Goal: Task Accomplishment & Management: Use online tool/utility

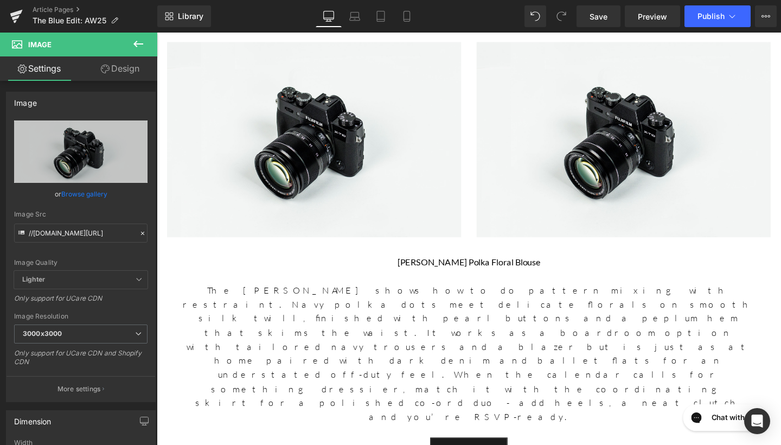
scroll to position [1101, 0]
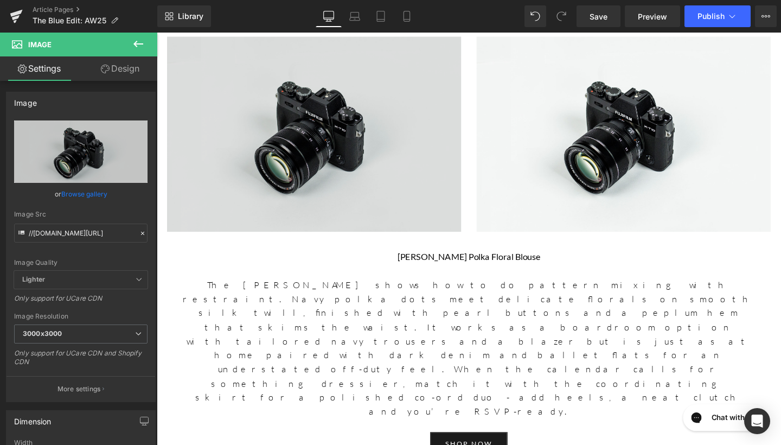
click at [261, 93] on img at bounding box center [322, 139] width 309 height 205
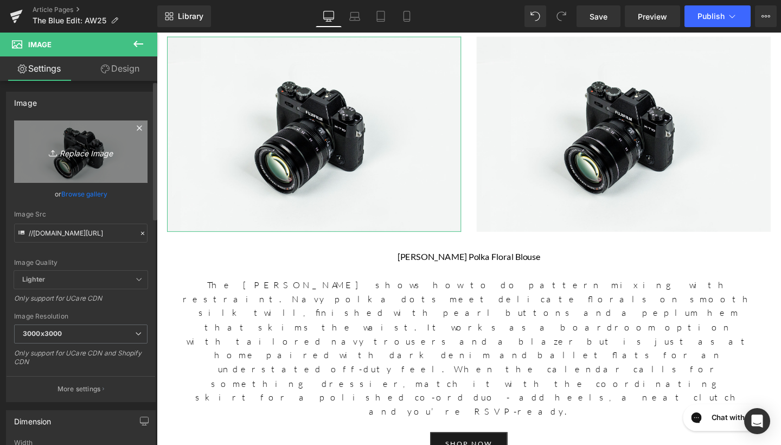
click at [80, 165] on link "Replace Image" at bounding box center [80, 151] width 133 height 62
type input "C:\fakepath\[DOMAIN_NAME]_530018157_18523543984020093_1930997515326892702_n.jpg"
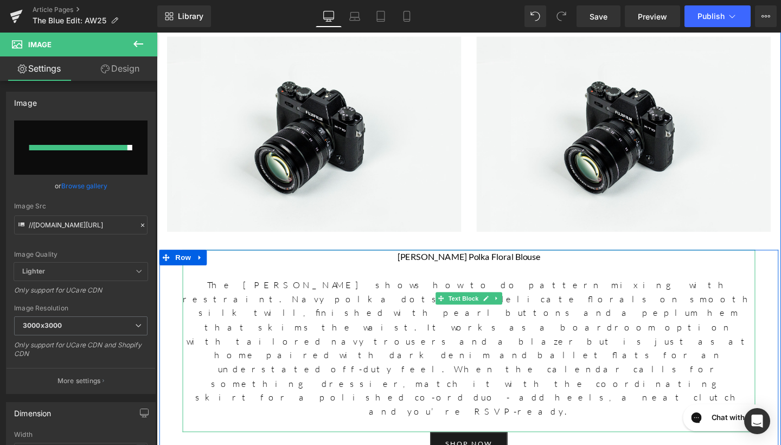
type input "[URL][DOMAIN_NAME][DOMAIN_NAME]"
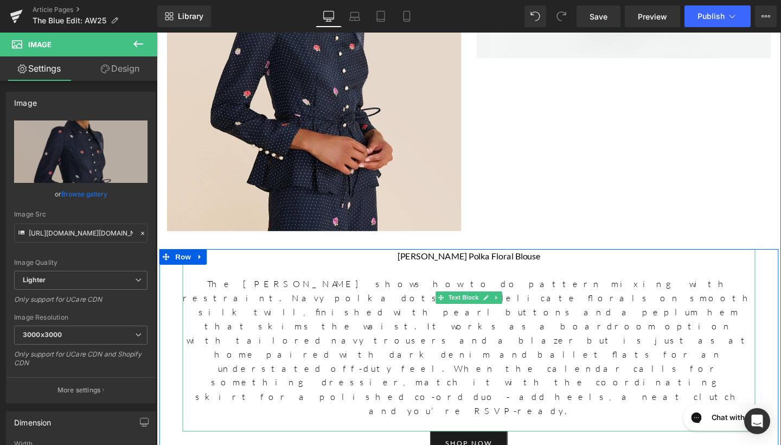
scroll to position [1322, 0]
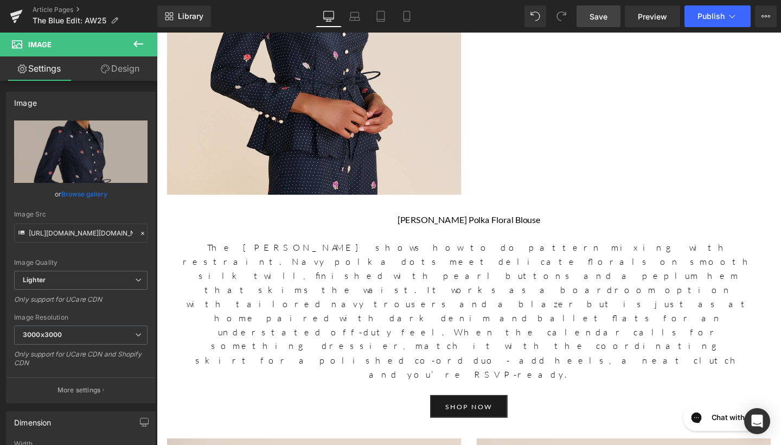
click at [593, 16] on span "Save" at bounding box center [598, 16] width 18 height 11
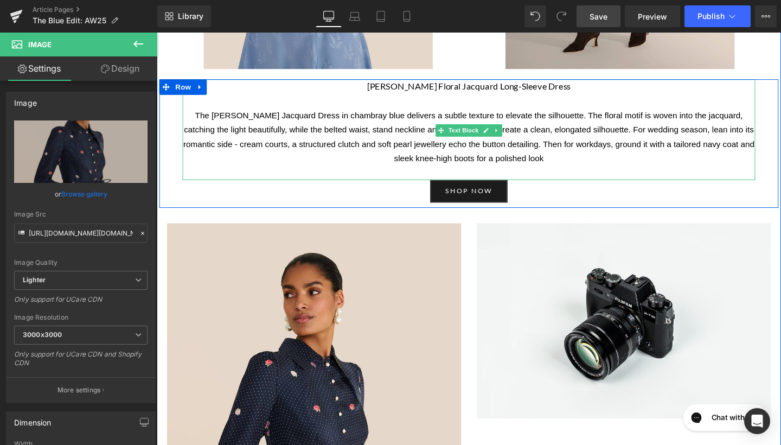
scroll to position [887, 0]
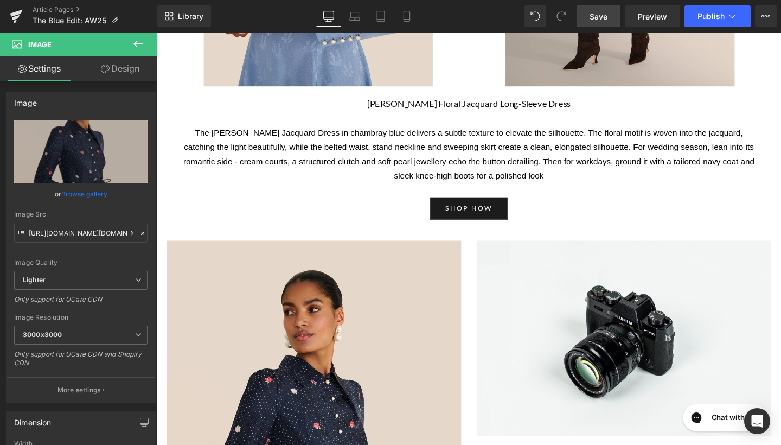
click at [591, 21] on span "Save" at bounding box center [598, 16] width 18 height 11
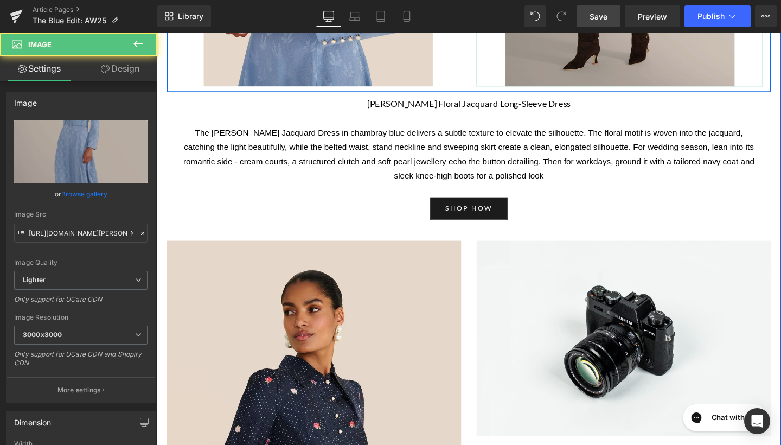
drag, startPoint x: 579, startPoint y: 75, endPoint x: 244, endPoint y: 166, distance: 347.3
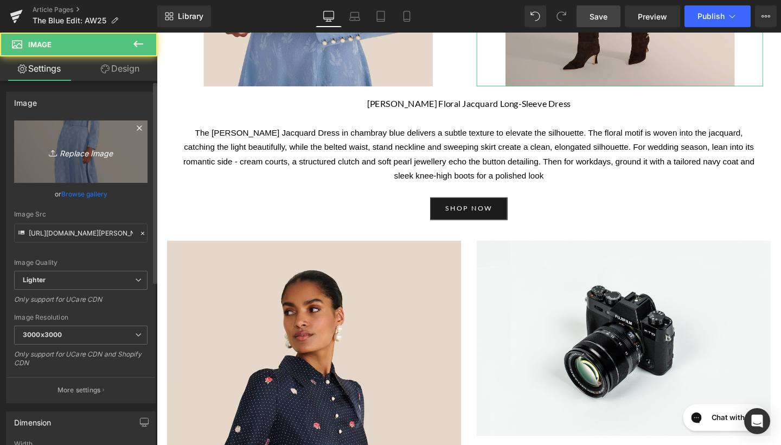
click at [87, 134] on link "Replace Image" at bounding box center [80, 151] width 133 height 62
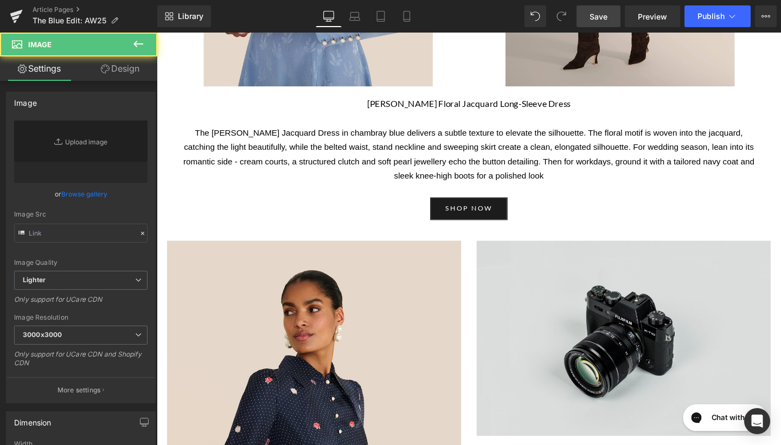
click at [576, 351] on img at bounding box center [647, 353] width 309 height 205
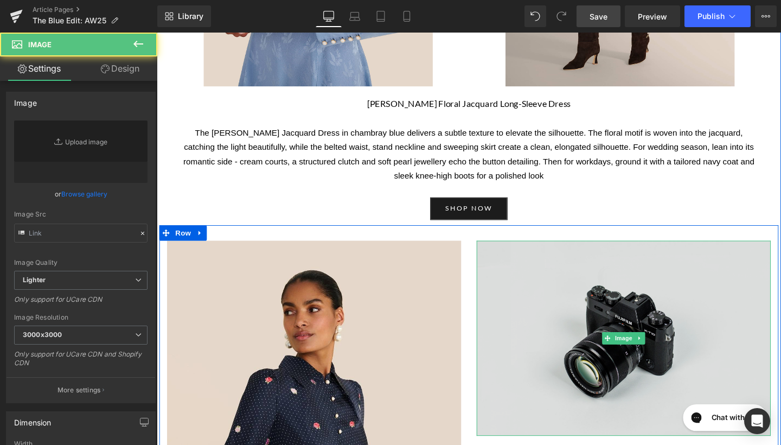
type input "//[DOMAIN_NAME][URL]"
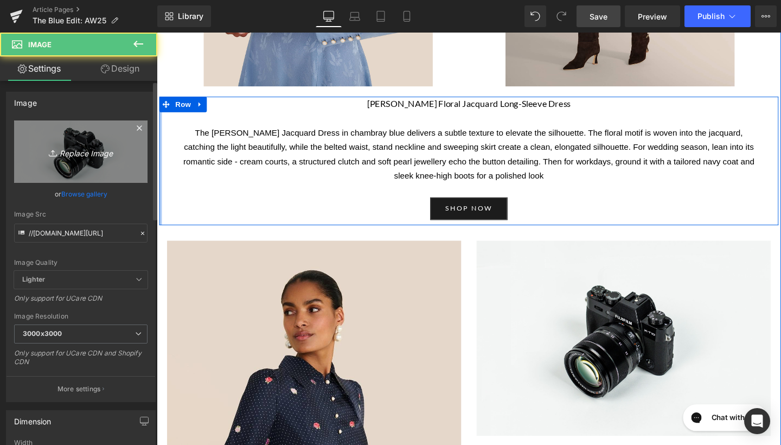
click at [110, 156] on icon "Replace Image" at bounding box center [80, 152] width 87 height 14
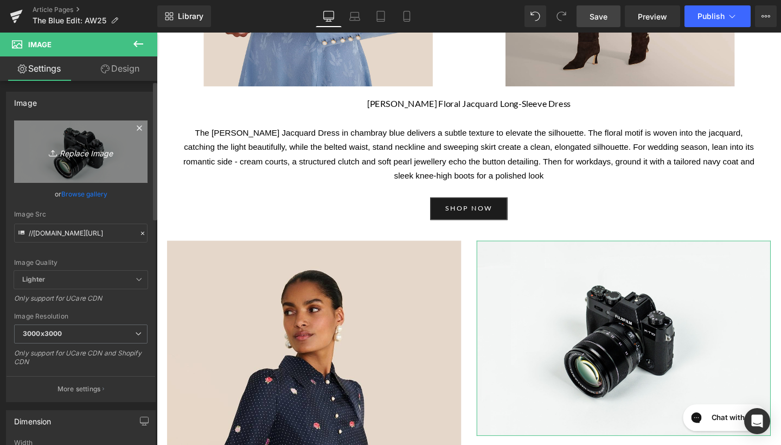
type input "C:\fakepath\Ahana Arabella Floral 32266 copy 2.jpg"
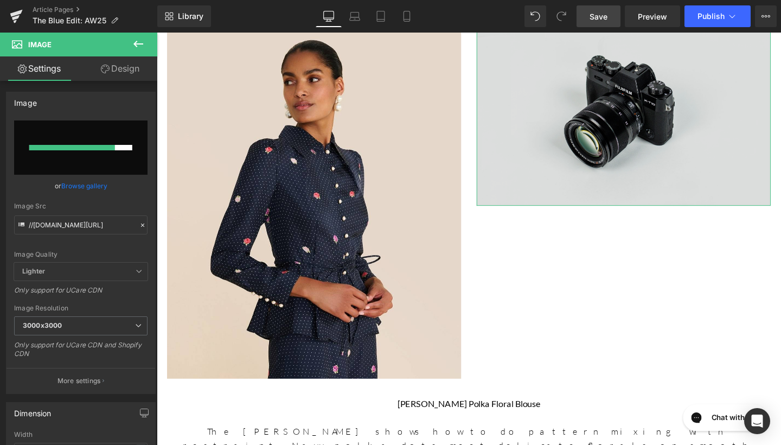
scroll to position [1140, 0]
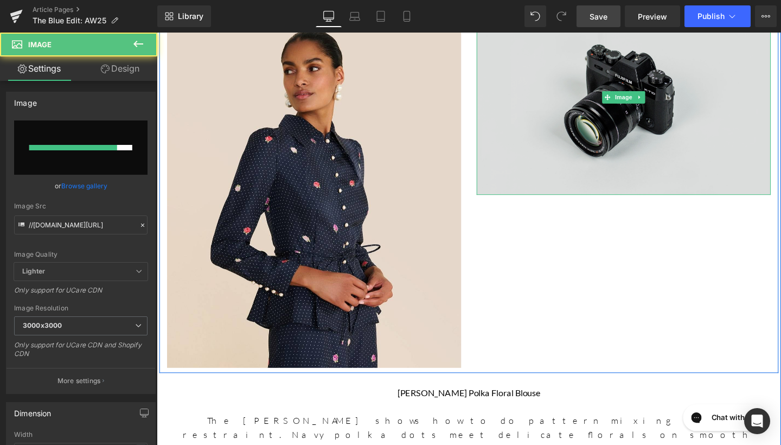
click at [540, 157] on img at bounding box center [647, 100] width 309 height 205
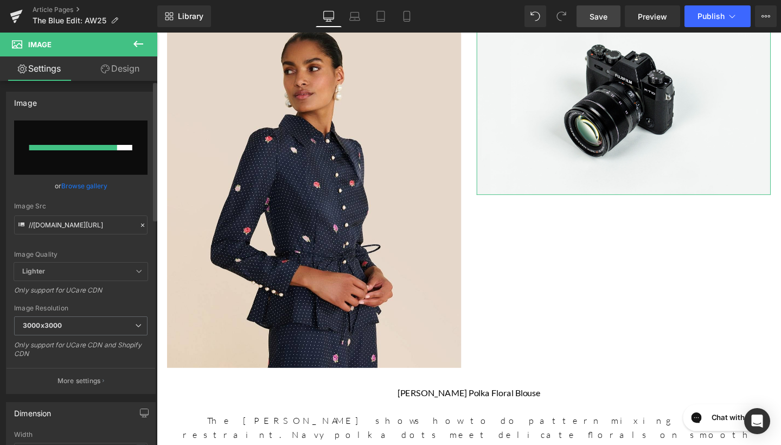
click at [113, 142] on input "file" at bounding box center [80, 147] width 133 height 54
type input "C:\fakepath\Ahana Arabella Floral 32266 copy 2.jpg"
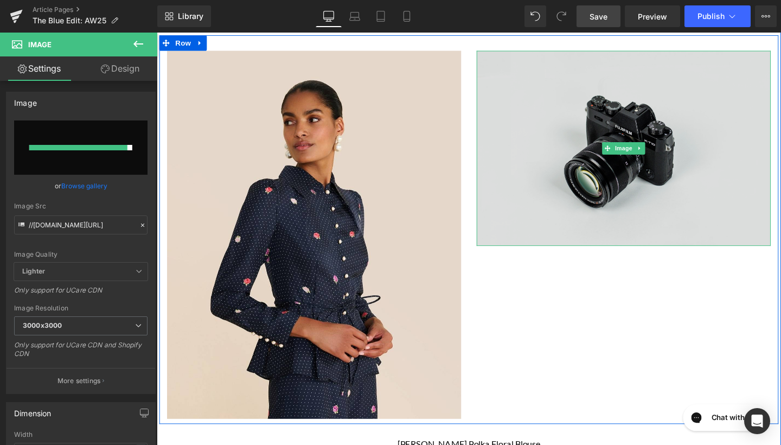
scroll to position [1087, 0]
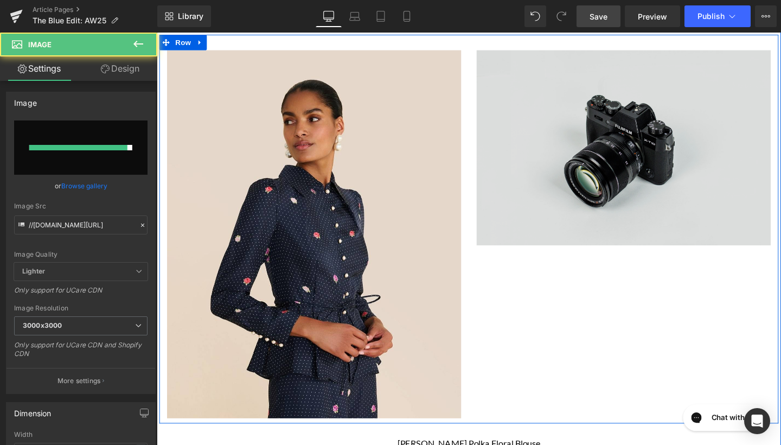
click at [598, 97] on img at bounding box center [647, 153] width 309 height 205
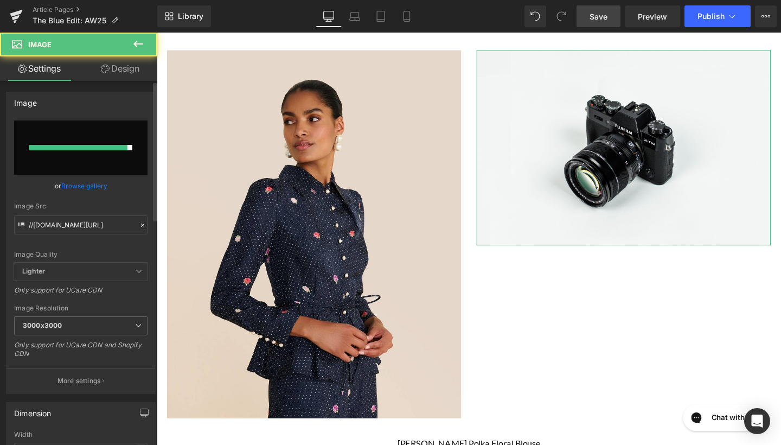
click at [99, 138] on input "file" at bounding box center [80, 147] width 133 height 54
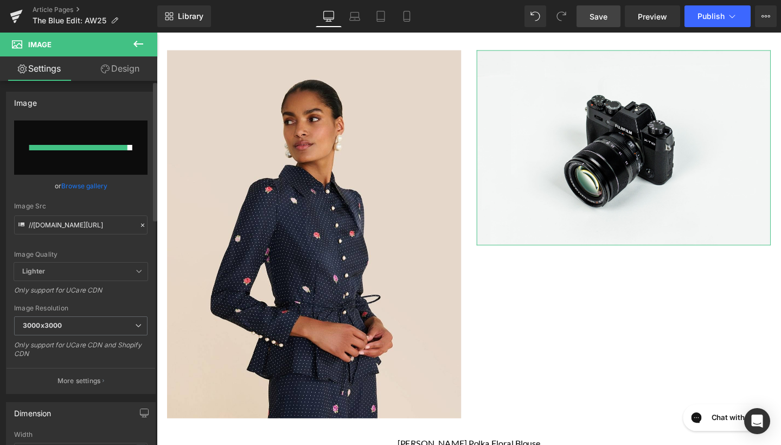
type input "C:\fakepath\Ahana Arabella Floral 32266 copy 2.jpg"
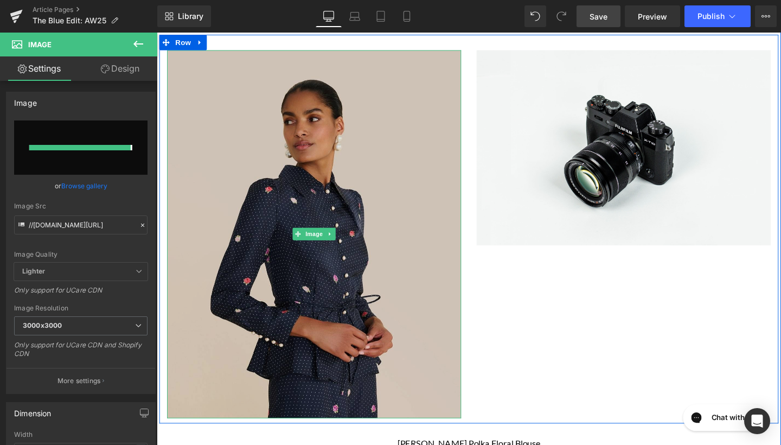
type input "https://ucarecdn.com/ea33a01e-3840-4201-b74e-1f67a2f00882/-/format/auto/-/previ…"
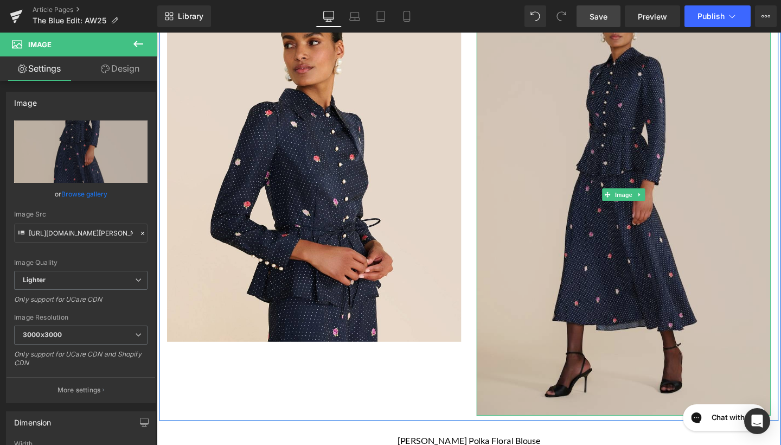
scroll to position [1167, 0]
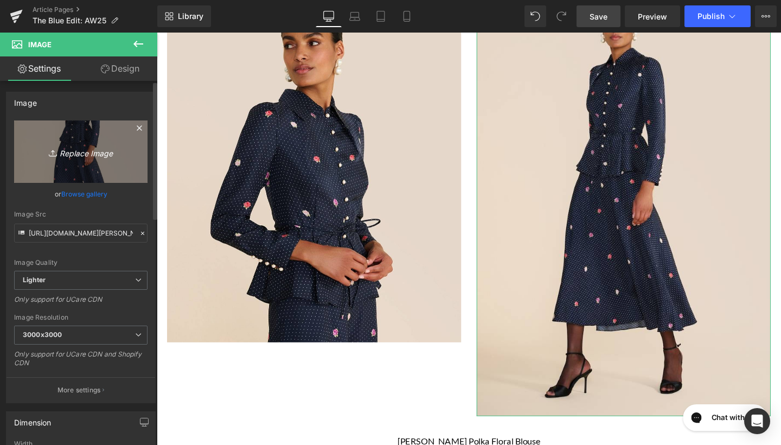
click at [115, 164] on link "Replace Image" at bounding box center [80, 151] width 133 height 62
type input "C:\fakepath\Ahana Arabella Floral 32266 copy 2.jpg"
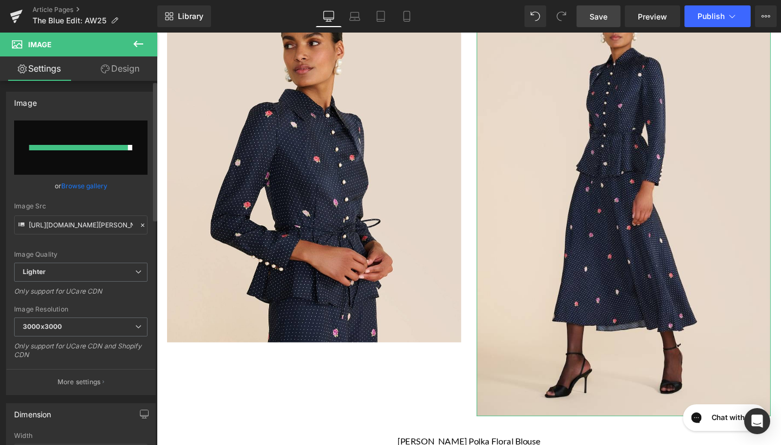
type input "https://ucarecdn.com/57941a50-96ad-4f8d-bacb-04f71d2415cf/-/format/auto/-/previ…"
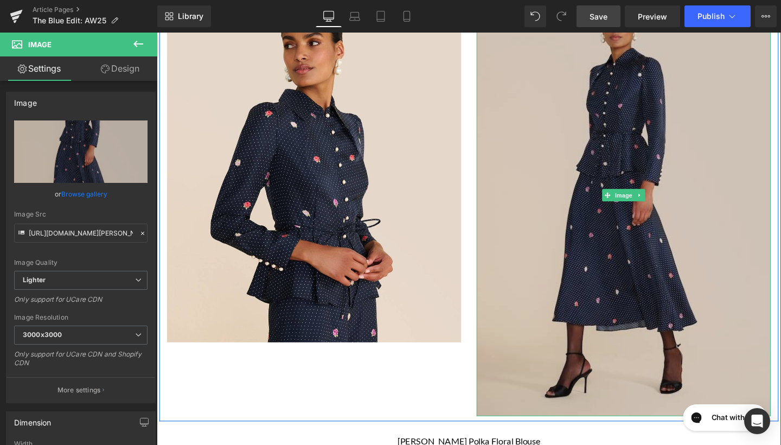
click at [626, 163] on img at bounding box center [647, 203] width 309 height 464
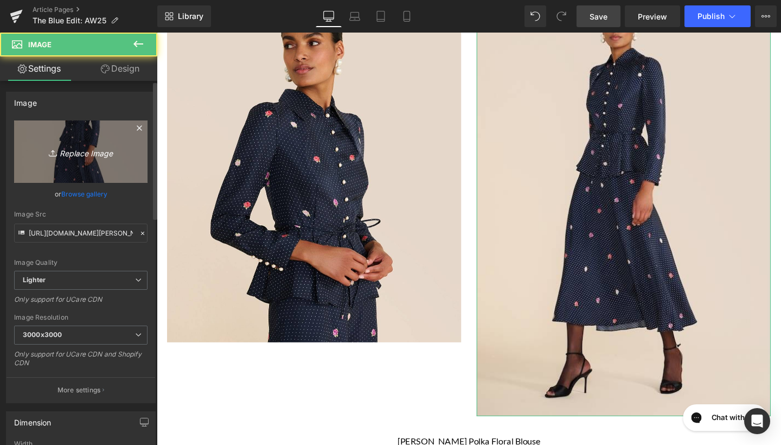
click at [88, 161] on link "Replace Image" at bounding box center [80, 151] width 133 height 62
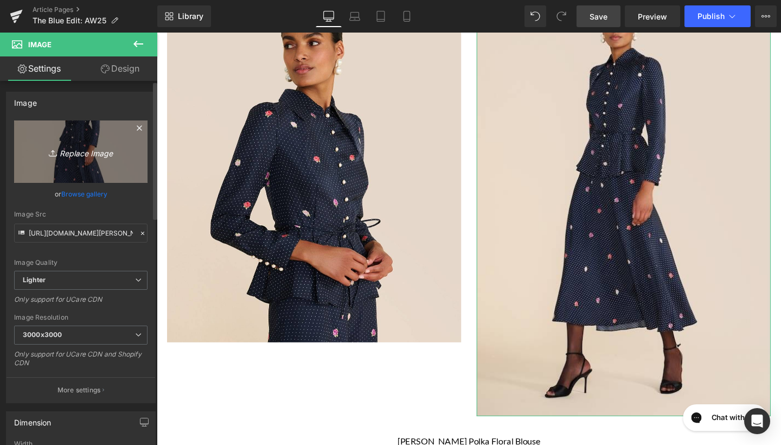
type input "C:\fakepath\Ahana Arabella Floral 32266 copy 2.jpg"
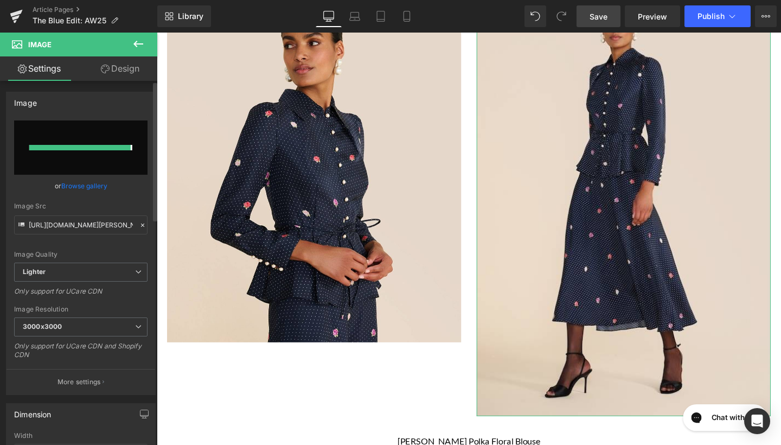
type input "https://ucarecdn.com/ae6f5631-5fdf-4a16-9cc4-4a177b61879c/-/format/auto/-/previ…"
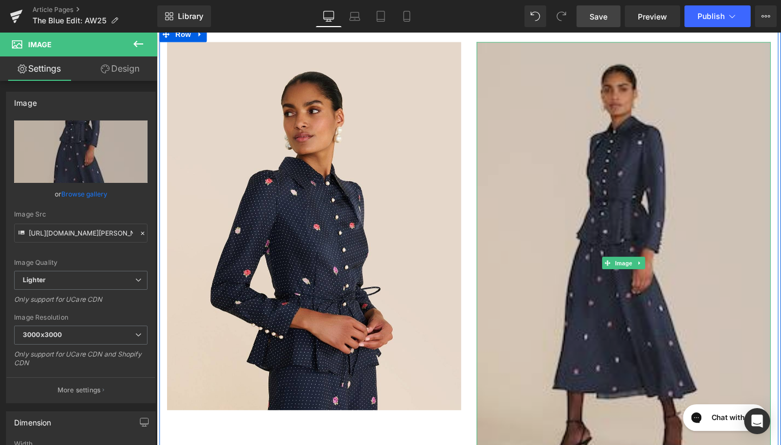
scroll to position [1095, 0]
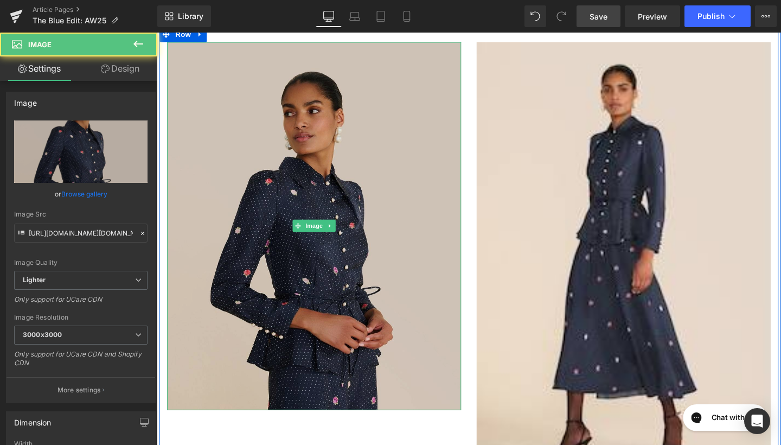
click at [459, 348] on img at bounding box center [322, 236] width 309 height 387
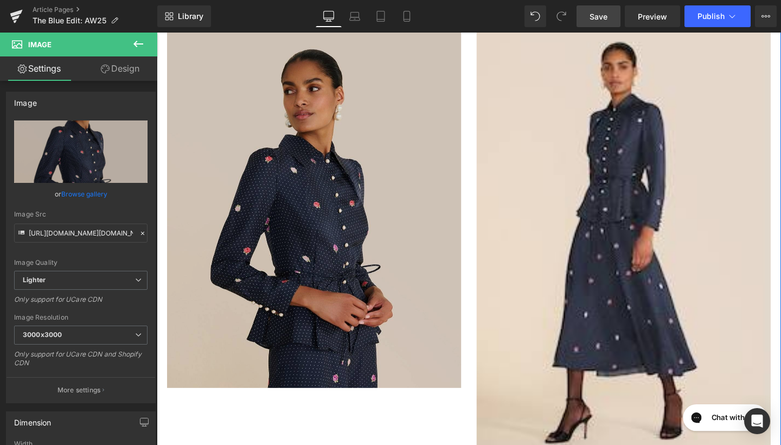
scroll to position [1111, 0]
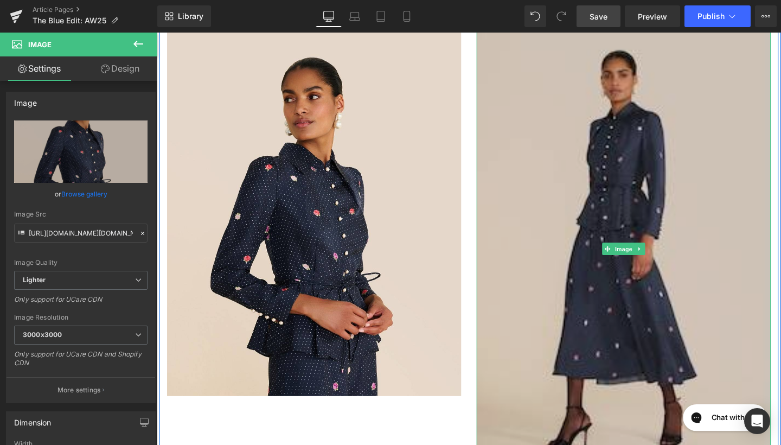
click at [645, 245] on img at bounding box center [647, 260] width 309 height 464
click at [560, 154] on img at bounding box center [647, 260] width 309 height 464
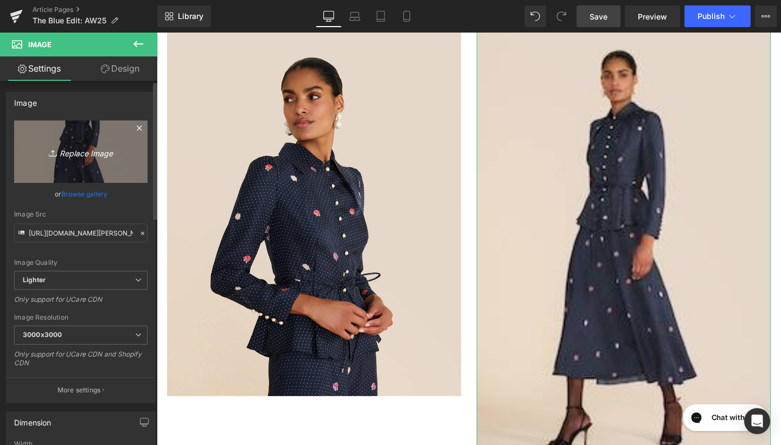
click at [83, 169] on link "Replace Image" at bounding box center [80, 151] width 133 height 62
type input "C:\fakepath\Ahana Arabella Floral 32266 copy 2.jpg"
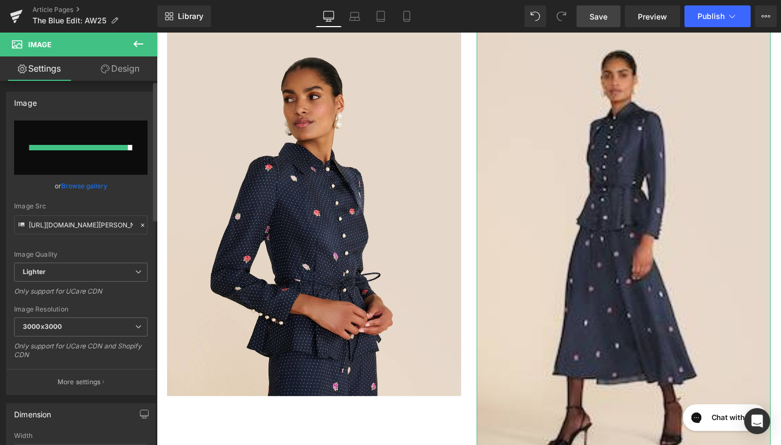
type input "https://ucarecdn.com/d2d26da9-514a-4e76-a3ab-a44446b1f921/-/format/auto/-/previ…"
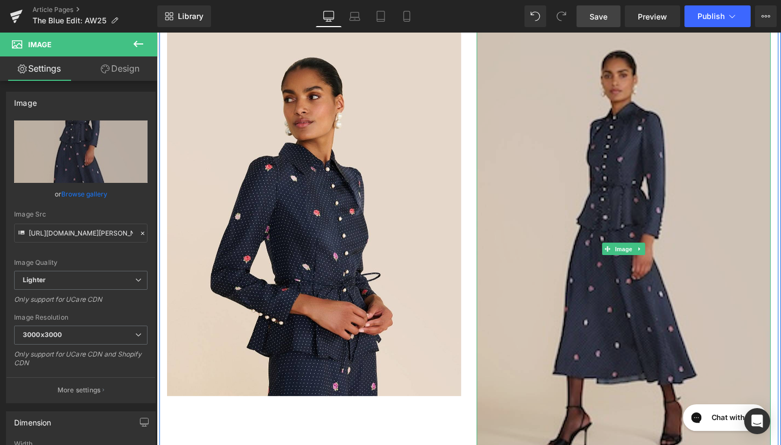
click at [549, 256] on img at bounding box center [647, 260] width 309 height 464
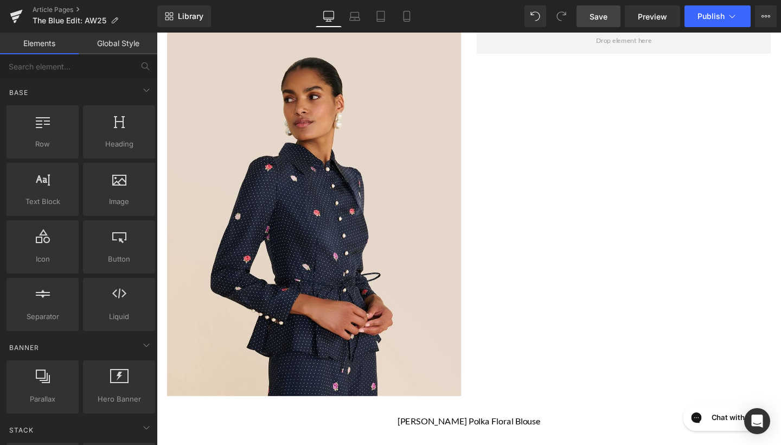
click at [127, 46] on link "Global Style" at bounding box center [118, 44] width 79 height 22
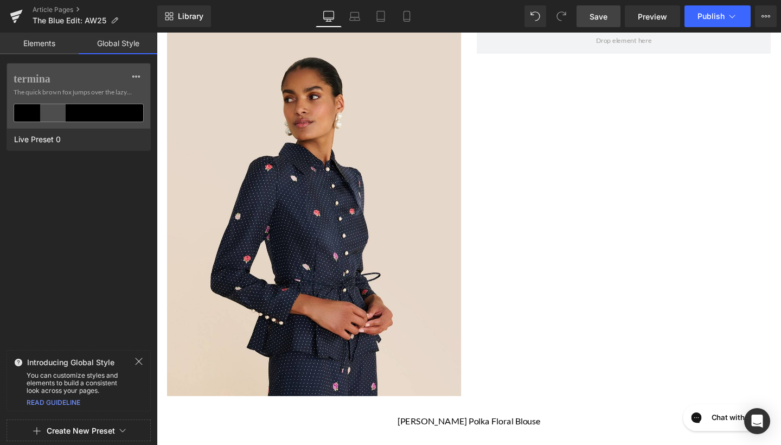
click at [53, 41] on link "Elements" at bounding box center [39, 44] width 79 height 22
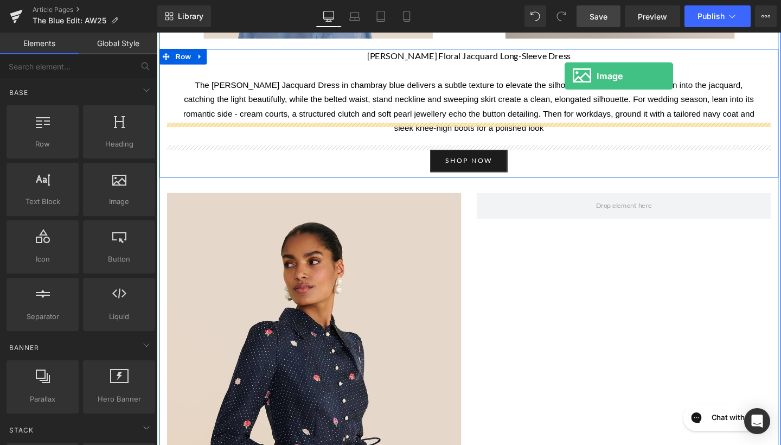
scroll to position [883, 0]
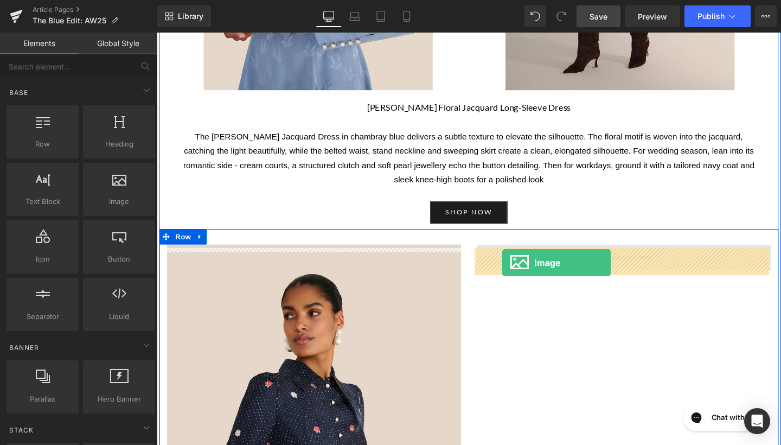
drag, startPoint x: 281, startPoint y: 247, endPoint x: 522, endPoint y: 272, distance: 242.1
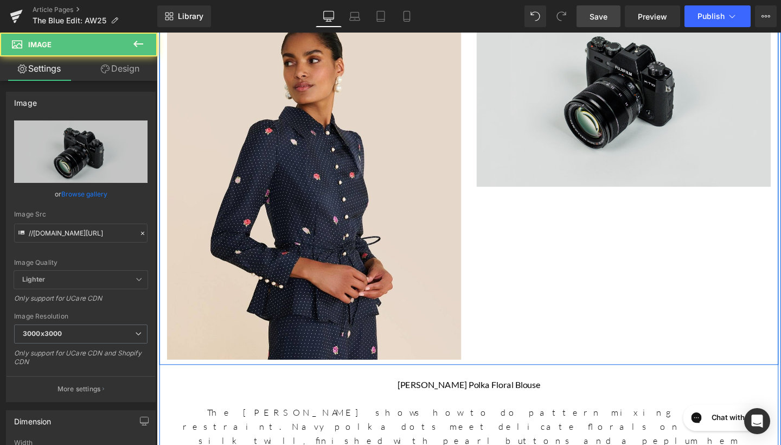
scroll to position [1170, 0]
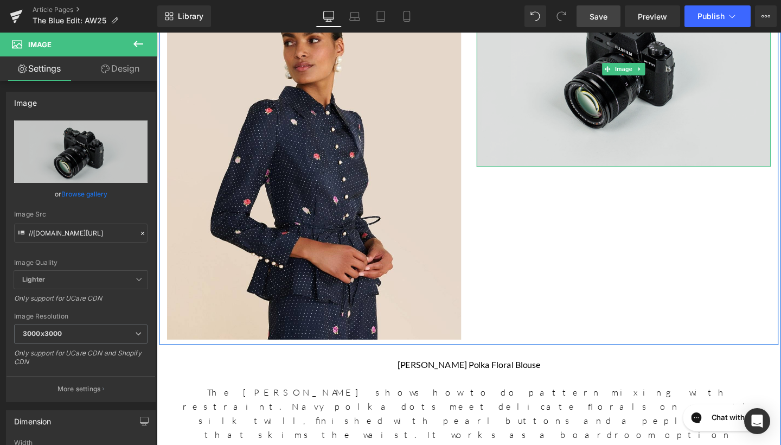
click at [672, 89] on img at bounding box center [647, 71] width 309 height 205
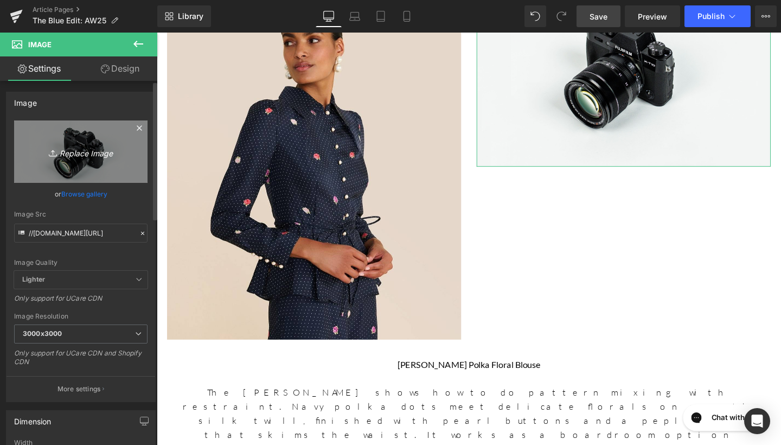
click at [72, 151] on icon "Replace Image" at bounding box center [80, 152] width 87 height 14
type input "C:\fakepath\Ahana Arabella Floral 32266 copy 2.jpg"
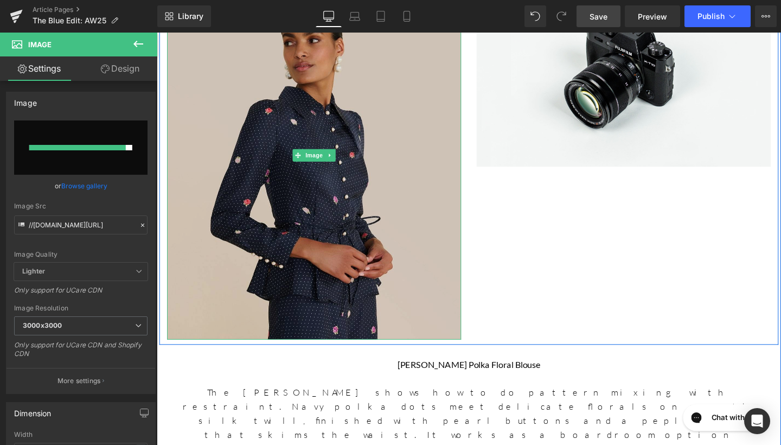
type input "https://ucarecdn.com/2f868c47-1cc7-430f-873e-8a5aeb9f2b36/-/format/auto/-/previ…"
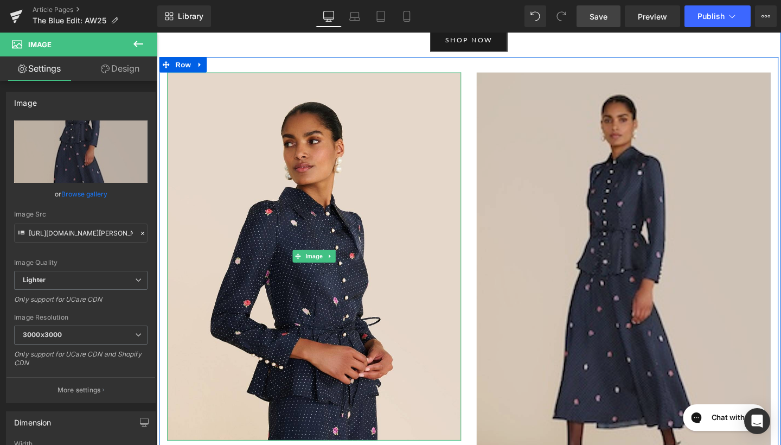
scroll to position [1055, 0]
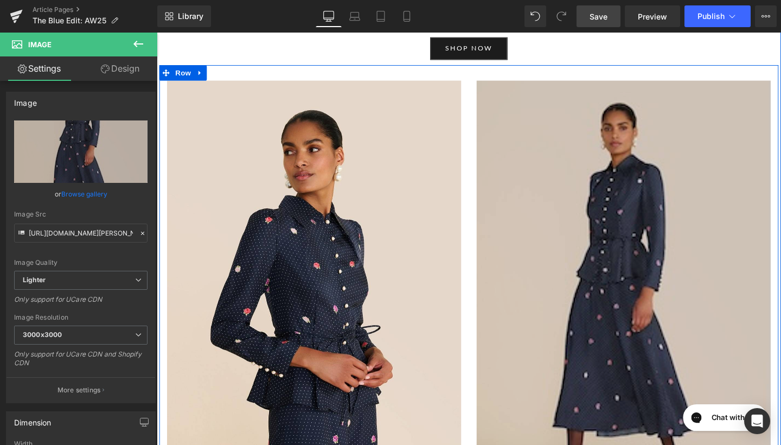
click at [619, 246] on img at bounding box center [647, 315] width 309 height 464
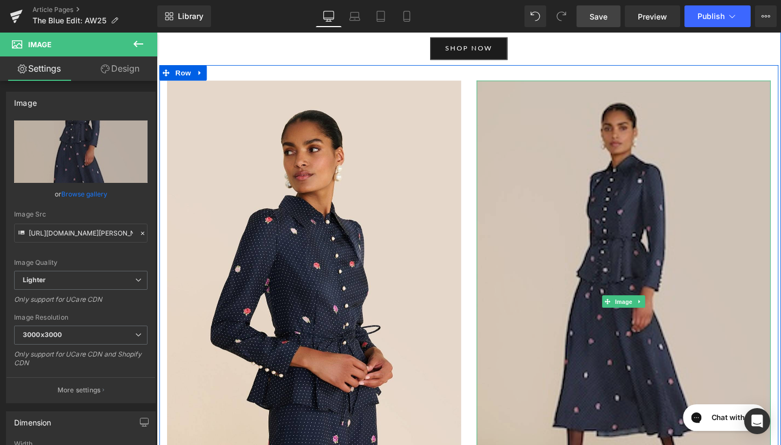
click at [750, 277] on img at bounding box center [647, 315] width 309 height 464
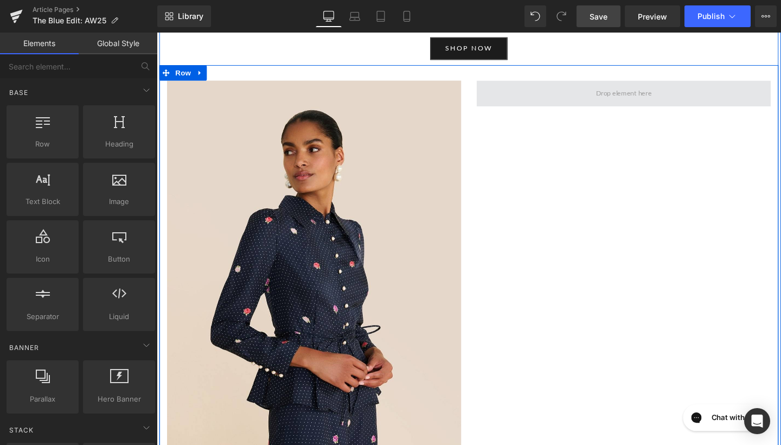
scroll to position [1047, 0]
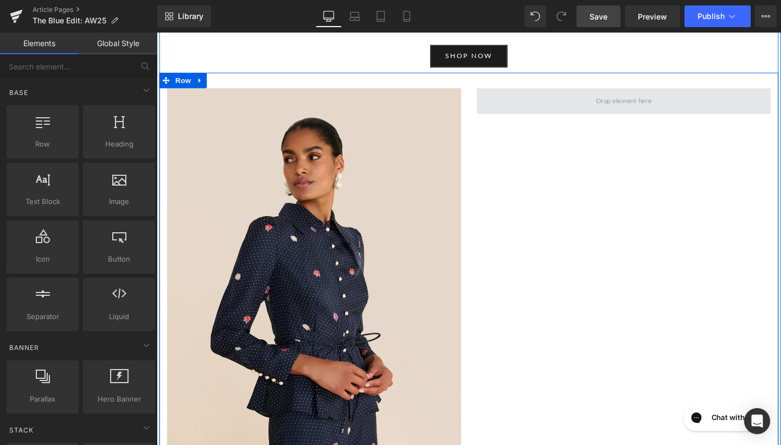
click at [624, 92] on div "Image Row" at bounding box center [484, 279] width 651 height 408
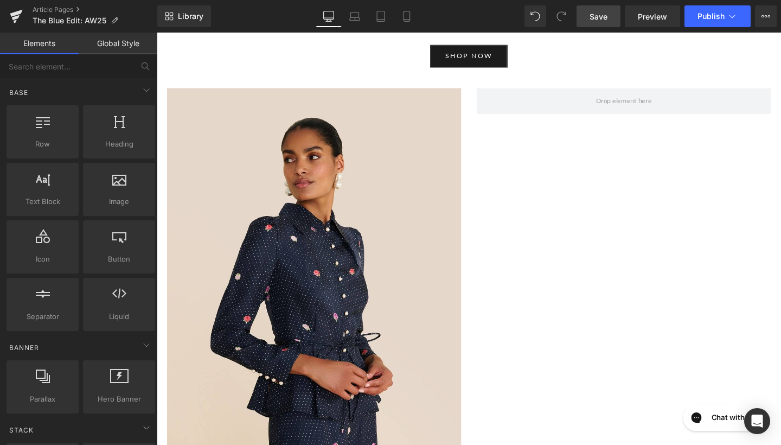
click at [111, 42] on link "Global Style" at bounding box center [118, 44] width 79 height 22
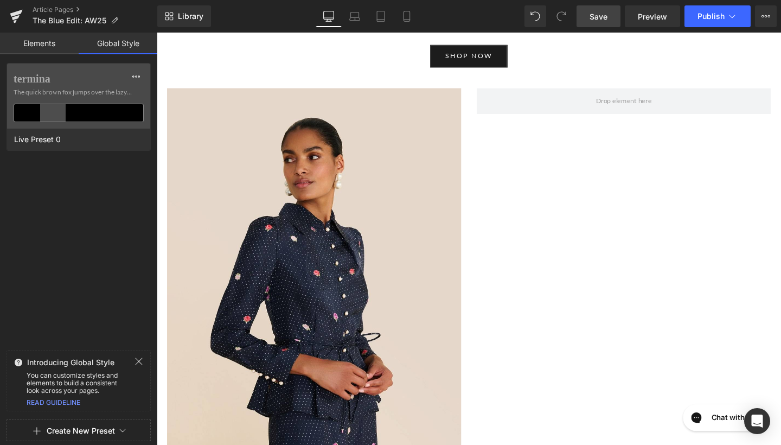
click at [64, 42] on link "Elements" at bounding box center [39, 44] width 79 height 22
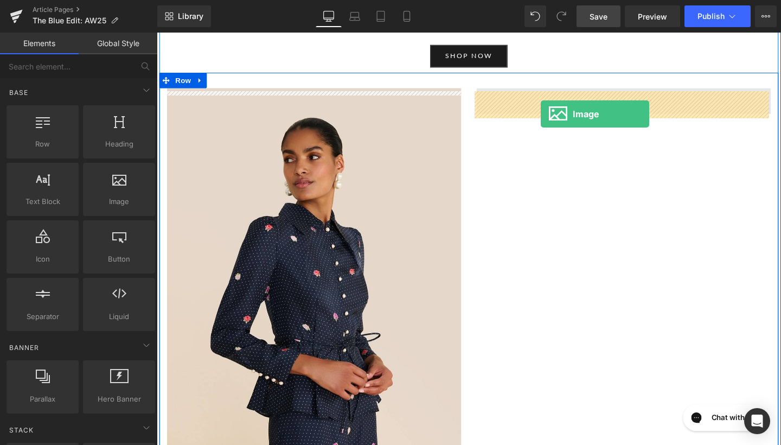
drag, startPoint x: 279, startPoint y: 217, endPoint x: 566, endPoint y: 103, distance: 308.1
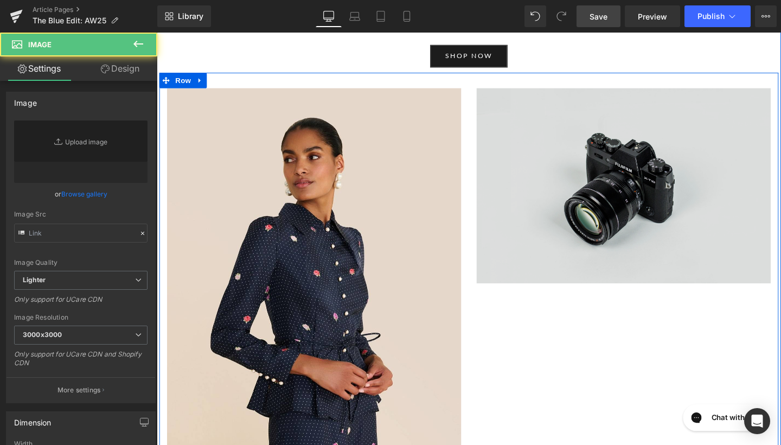
type input "//d1um8515vdn9kb.cloudfront.net/images/parallax.jpg"
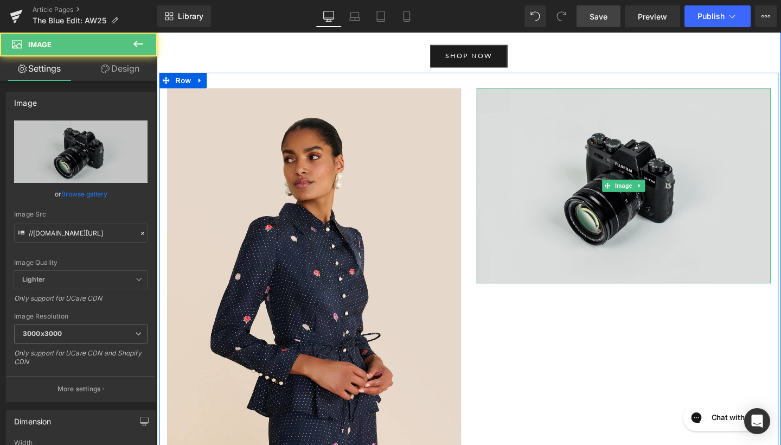
click at [594, 140] on img at bounding box center [647, 193] width 309 height 205
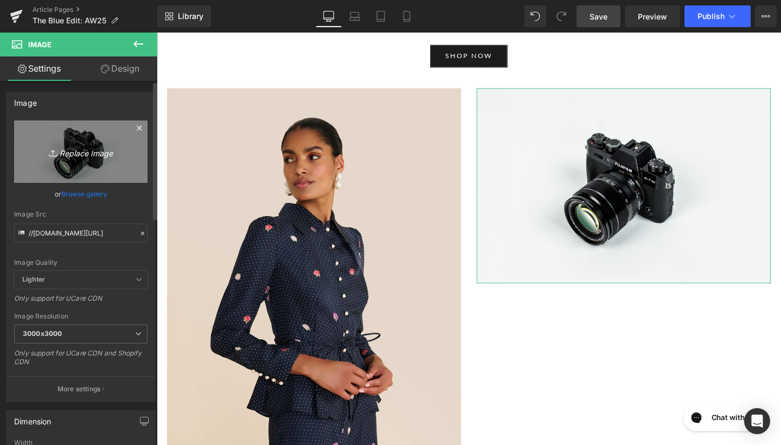
click at [108, 143] on link "Replace Image" at bounding box center [80, 151] width 133 height 62
type input "C:\fakepath\ArabellaFloralPolkaSkirt_04505db0-76e7-46ef-aa77-4cb28b93bc44.jpg"
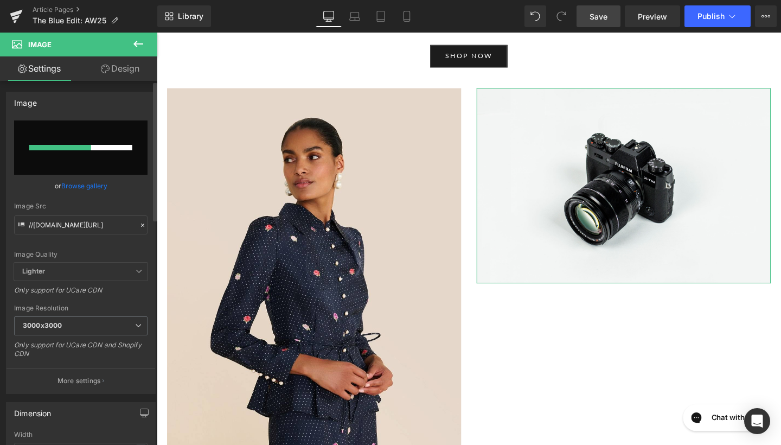
click at [82, 158] on input "file" at bounding box center [80, 147] width 133 height 54
type input "C:\fakepath\ArabellaFloralPolkaSkirt_04505db0-76e7-46ef-aa77-4cb28b93bc44.jpg"
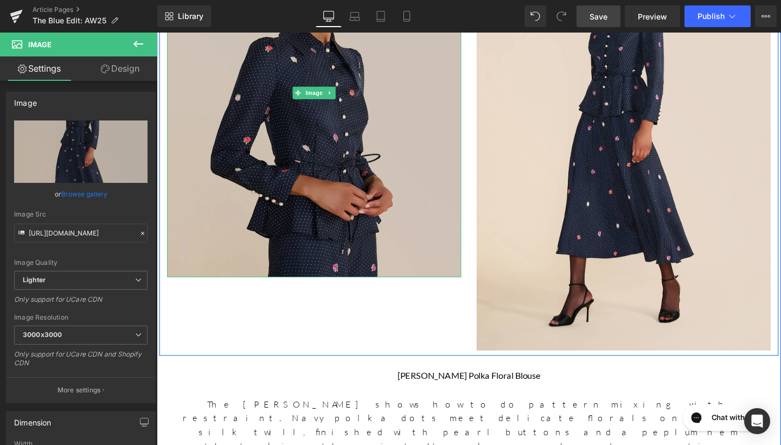
scroll to position [1236, 0]
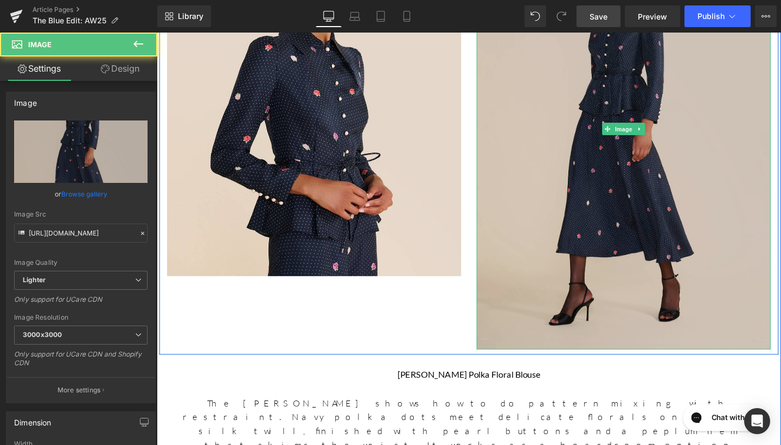
click at [558, 307] on img at bounding box center [647, 134] width 309 height 464
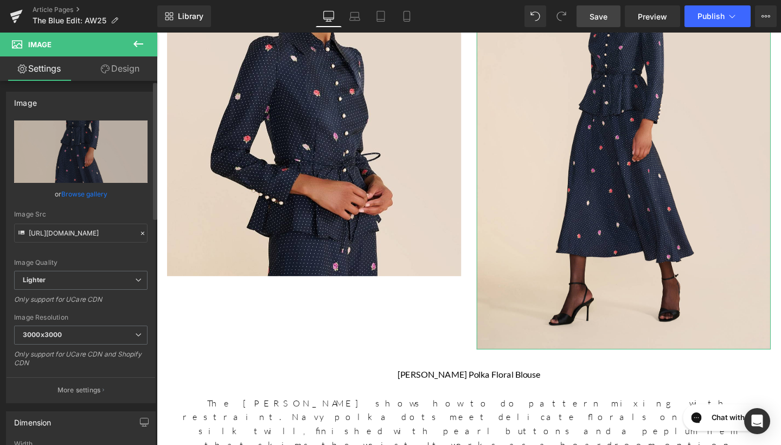
type input "https://ucarecdn.com/3b3f822a-e46a-4a67-9924-f7a8f6596b0c/-/format/auto/-/previ…"
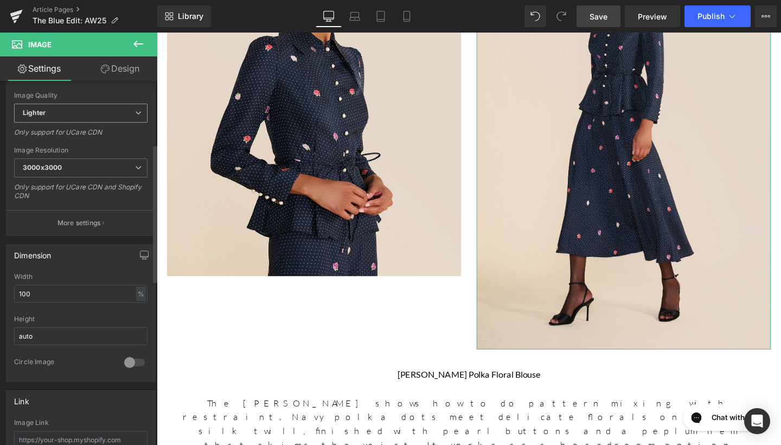
scroll to position [168, 0]
click at [98, 334] on input "auto" at bounding box center [80, 335] width 133 height 18
type input "a"
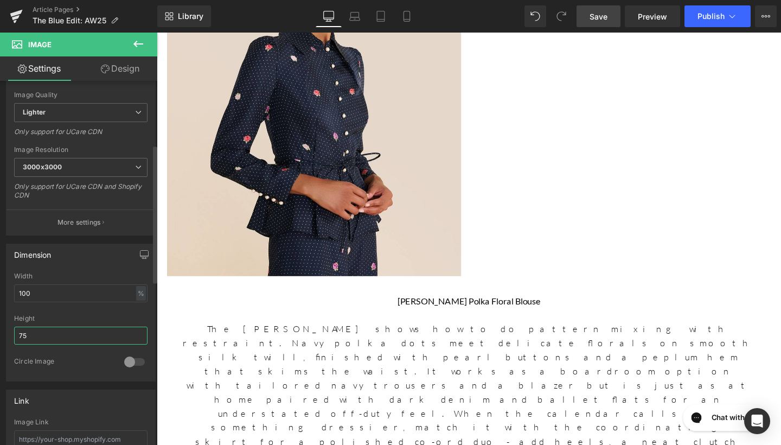
type input "750"
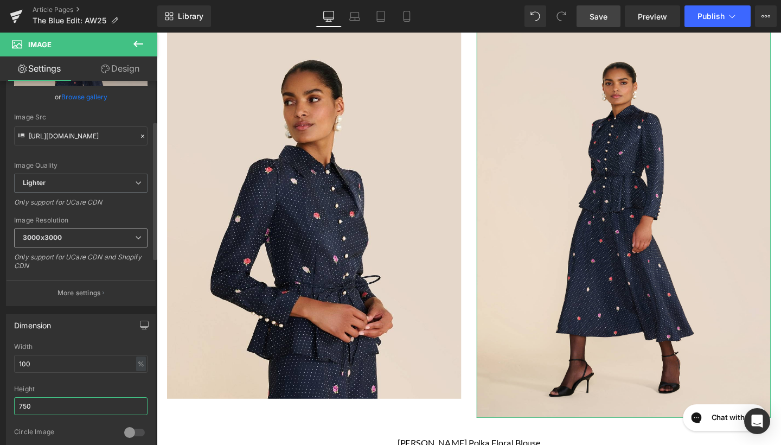
scroll to position [113, 0]
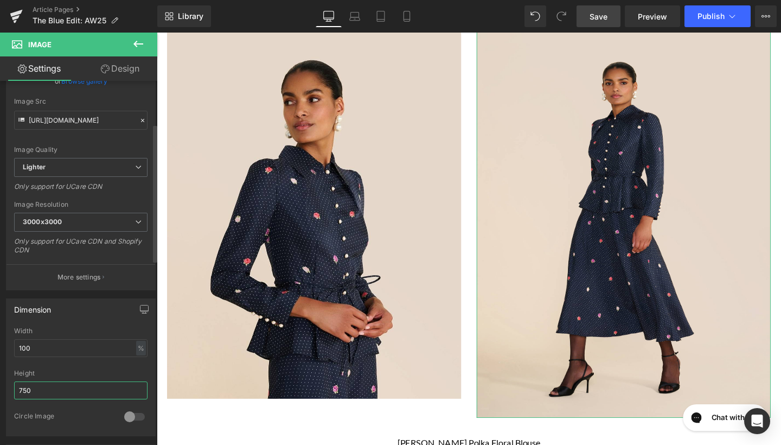
drag, startPoint x: 76, startPoint y: 388, endPoint x: 0, endPoint y: 388, distance: 75.9
click at [0, 388] on div "Dimension 100% Width 100 % % px 750px Height 750 0 Circle Image" at bounding box center [81, 363] width 162 height 146
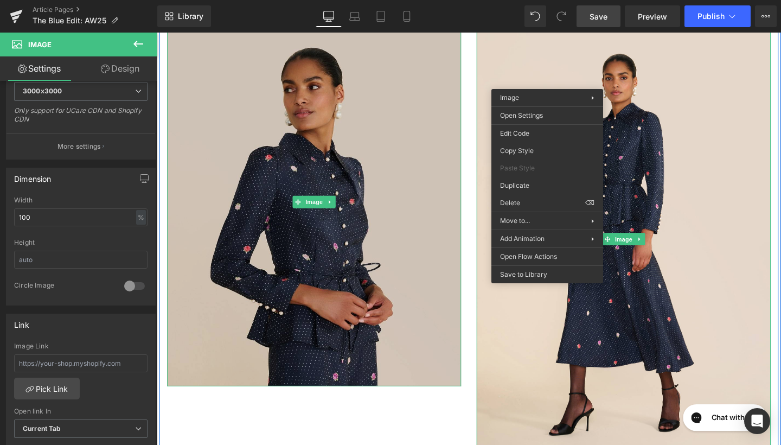
scroll to position [1127, 0]
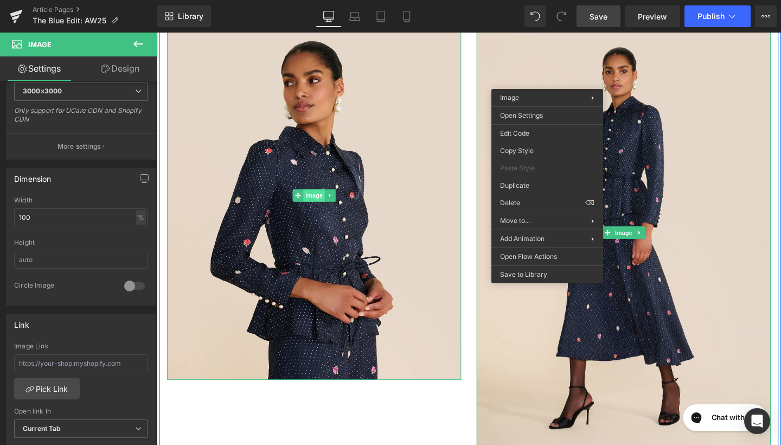
click at [317, 209] on span "Image" at bounding box center [322, 203] width 23 height 13
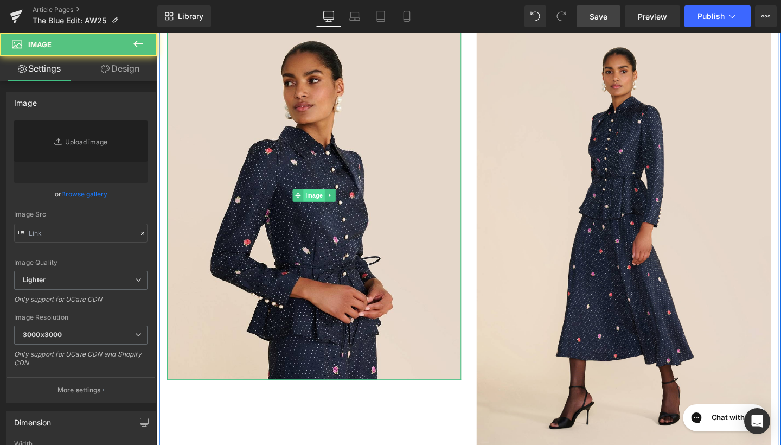
type input "https://ucarecdn.com/5ad93f8e-cfd9-49ae-a46e-eb6f3333b750/-/format/auto/-/previ…"
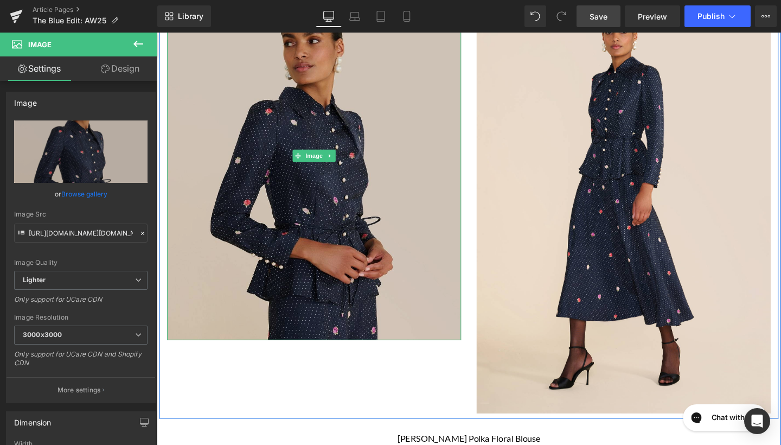
scroll to position [1170, 0]
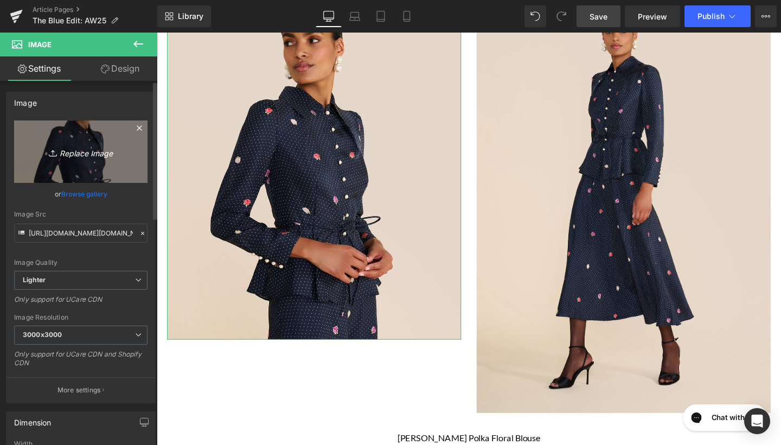
click at [91, 165] on link "Replace Image" at bounding box center [80, 151] width 133 height 62
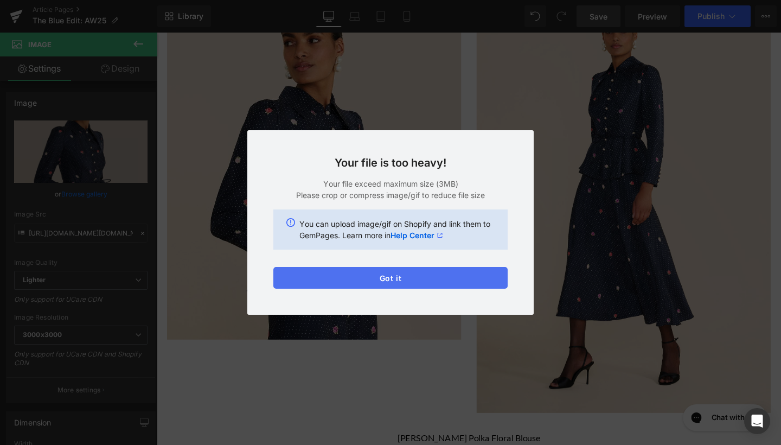
click at [470, 281] on button "Got it" at bounding box center [390, 278] width 234 height 22
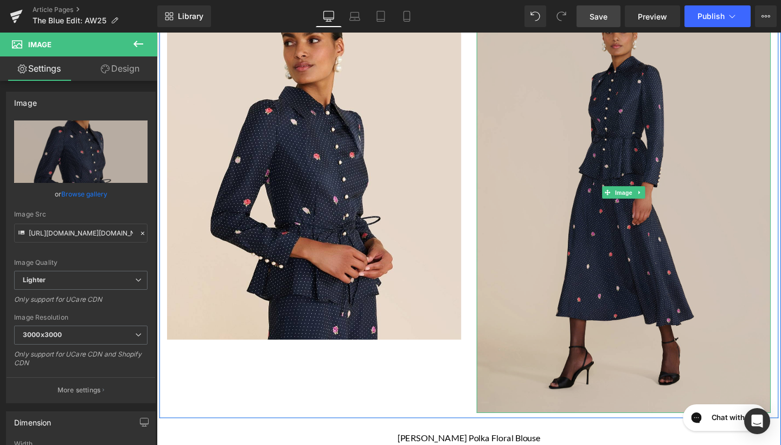
click at [578, 290] on img at bounding box center [647, 201] width 309 height 464
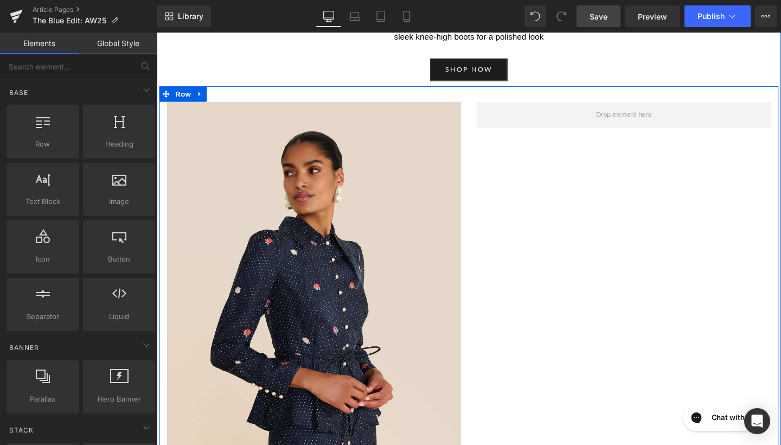
scroll to position [1034, 0]
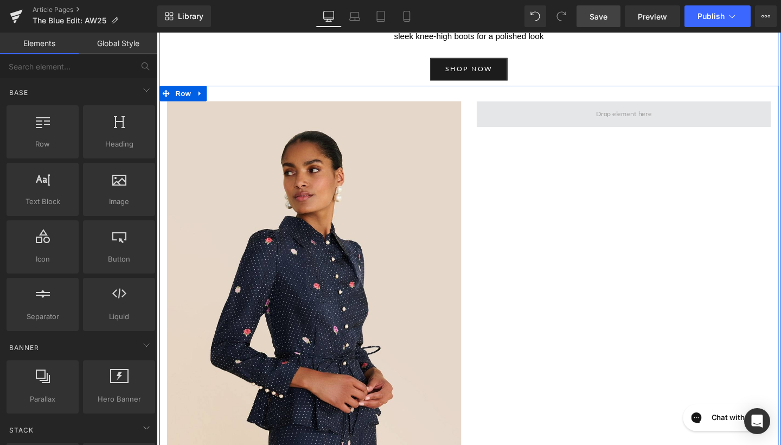
click at [655, 119] on span at bounding box center [647, 118] width 66 height 17
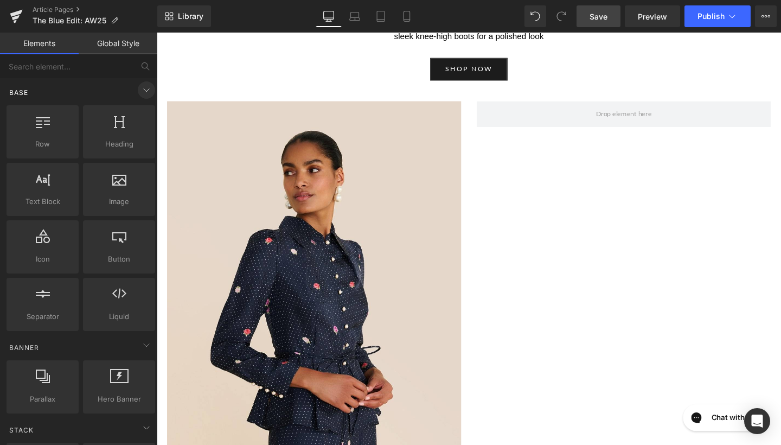
click at [138, 89] on span at bounding box center [146, 89] width 17 height 17
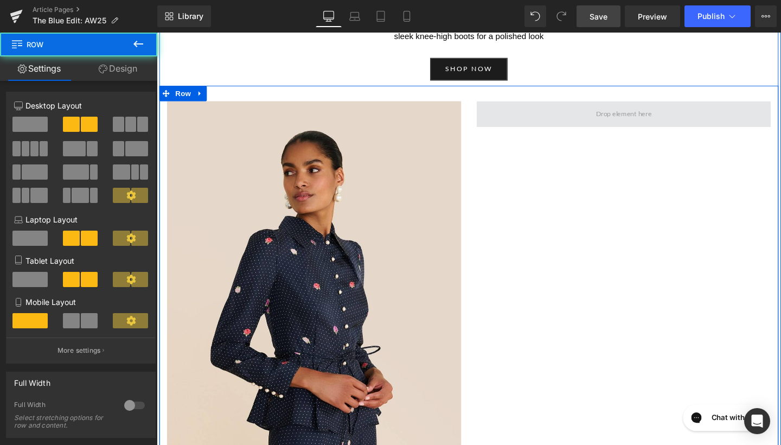
click at [565, 128] on span at bounding box center [647, 118] width 309 height 27
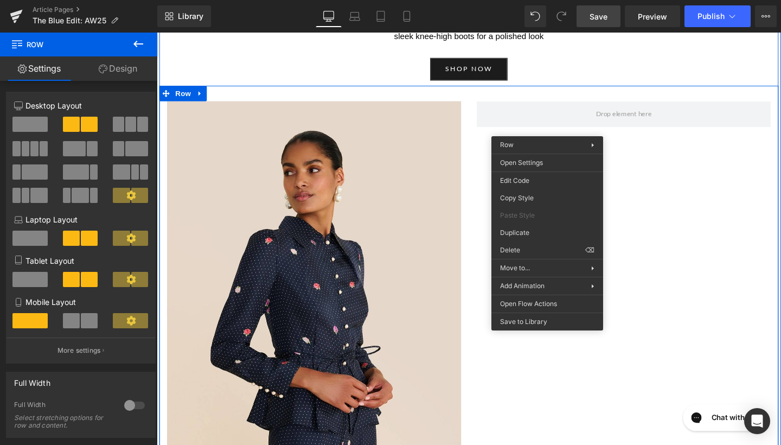
drag, startPoint x: 683, startPoint y: 281, endPoint x: 546, endPoint y: 260, distance: 139.4
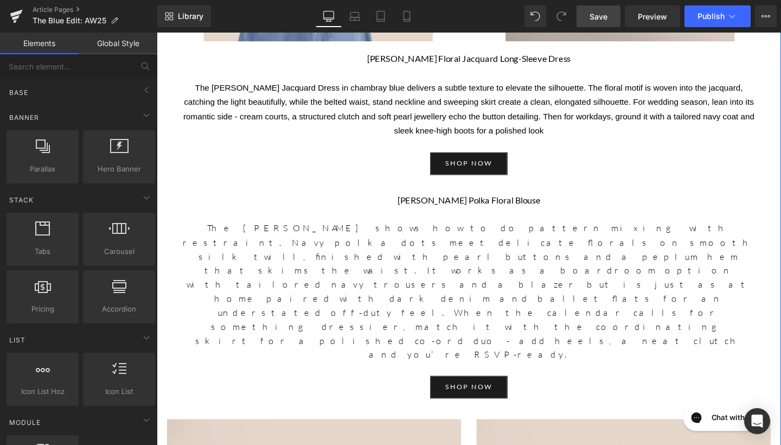
scroll to position [943, 0]
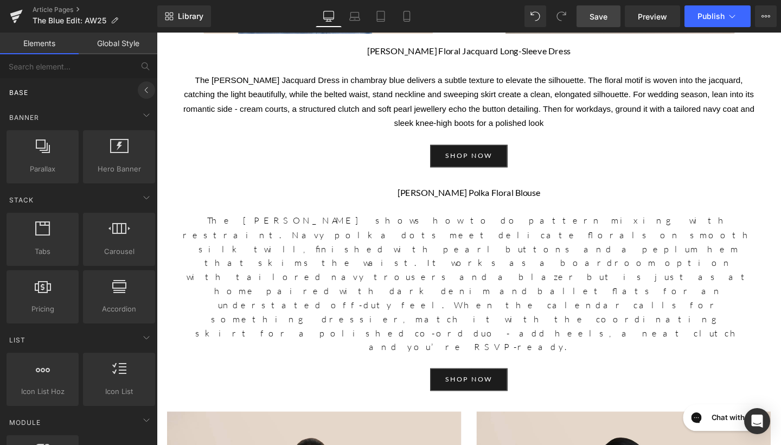
click at [140, 92] on icon at bounding box center [146, 90] width 13 height 13
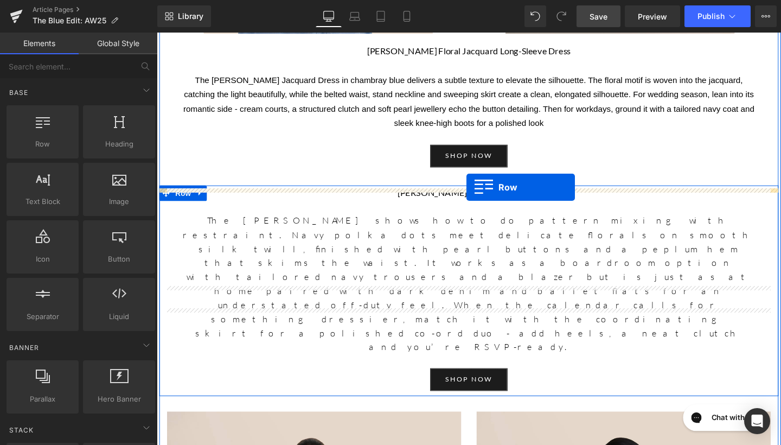
drag, startPoint x: 203, startPoint y: 180, endPoint x: 482, endPoint y: 196, distance: 278.7
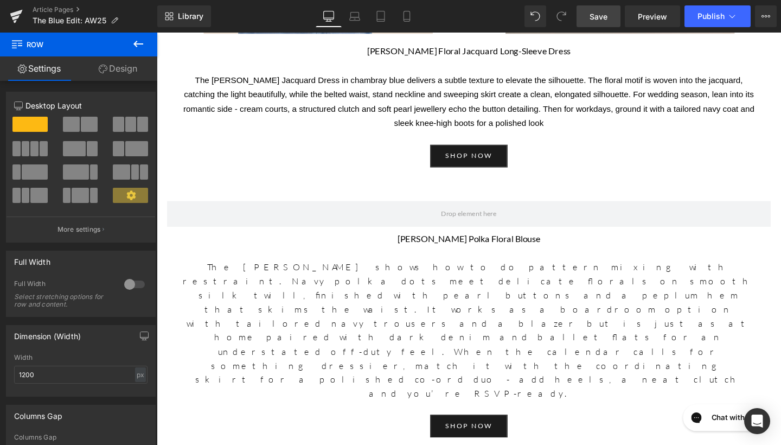
click at [139, 42] on icon at bounding box center [138, 43] width 13 height 13
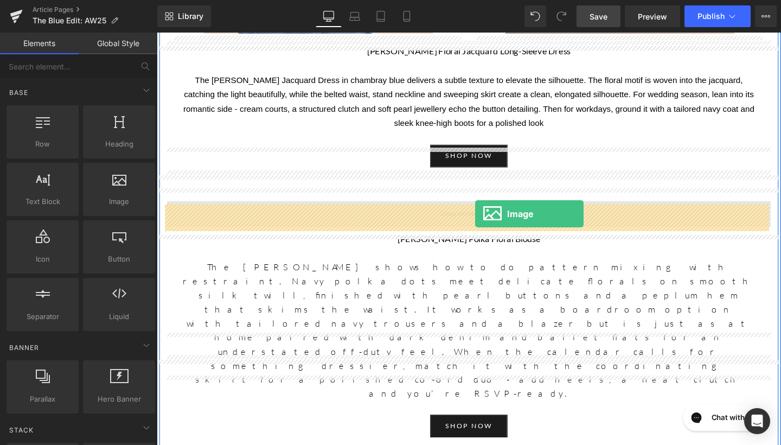
drag, startPoint x: 258, startPoint y: 246, endPoint x: 491, endPoint y: 222, distance: 234.3
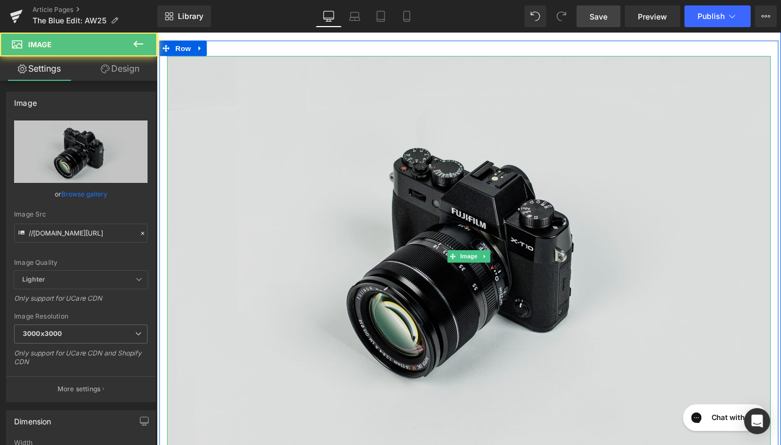
scroll to position [1214, 0]
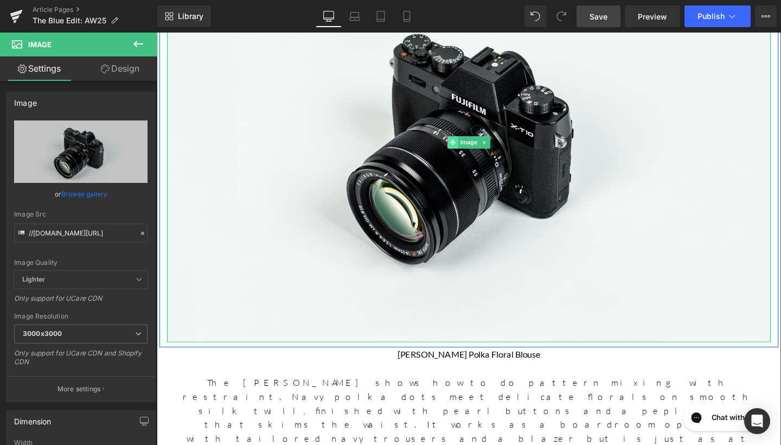
click at [470, 155] on span at bounding box center [467, 148] width 11 height 13
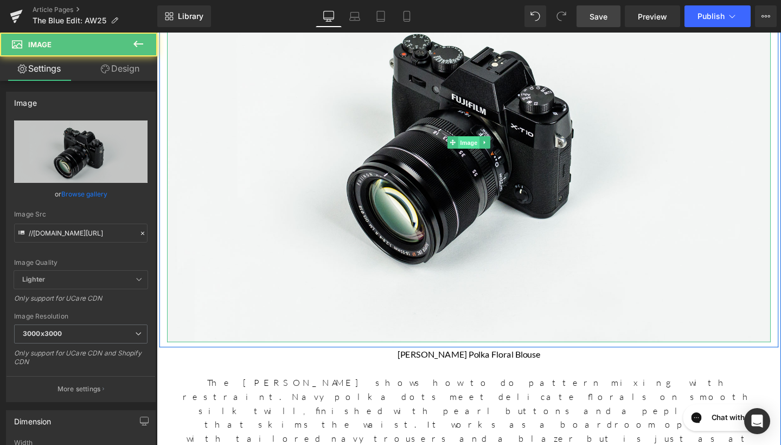
click at [488, 155] on span "Image" at bounding box center [484, 148] width 23 height 13
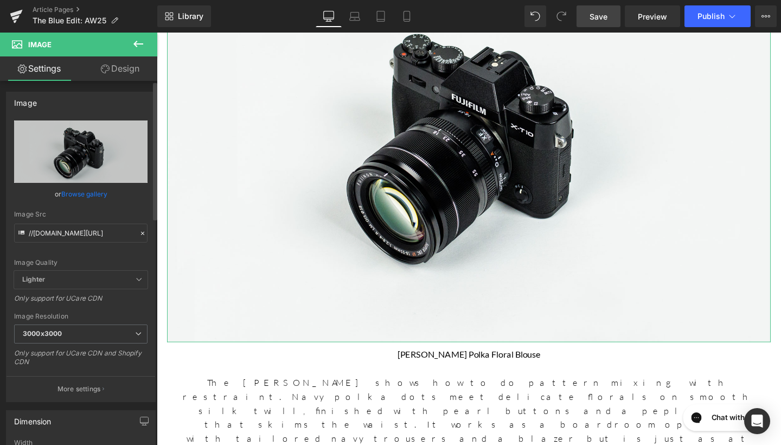
click at [81, 189] on link "Browse gallery" at bounding box center [84, 193] width 46 height 19
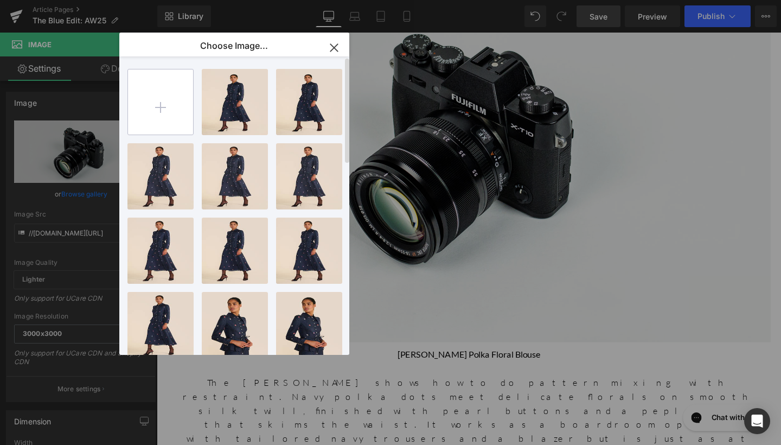
click at [177, 99] on input "file" at bounding box center [160, 101] width 65 height 65
type input "C:\fakepath\AhanaArabellaFloralBlouse.jpg"
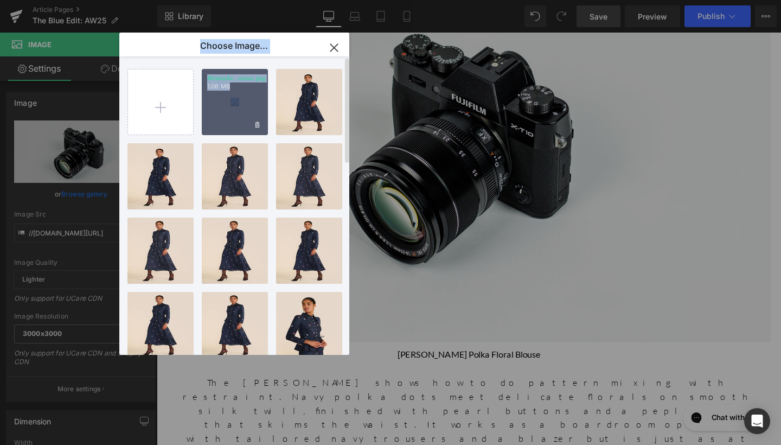
drag, startPoint x: 247, startPoint y: 115, endPoint x: 477, endPoint y: 134, distance: 230.2
click at [477, 134] on div "Choose Image... Back to Library Insert AhanaAr...ouse.jpg 1.06 MB Delete image?…" at bounding box center [390, 222] width 781 height 445
click at [225, 92] on div "AhanaAr...ouse.jpg 1.06 MB" at bounding box center [235, 102] width 66 height 66
type input "https://ucarecdn.com/386163f0-9594-47a6-902d-29bcfc11ed30/-/format/auto/-/previ…"
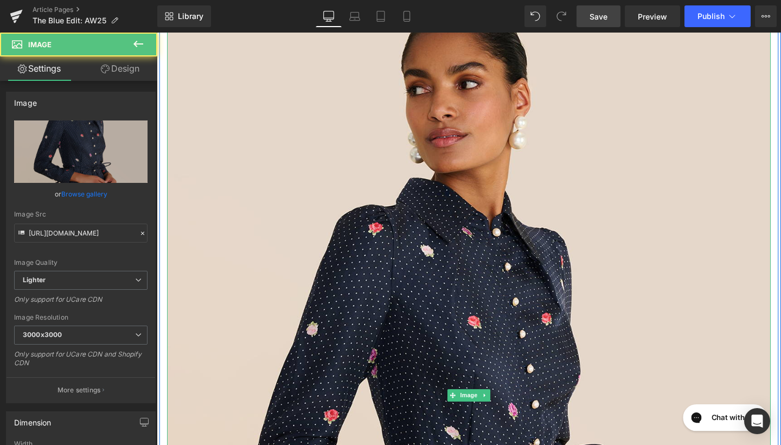
click at [228, 95] on img at bounding box center [485, 414] width 634 height 952
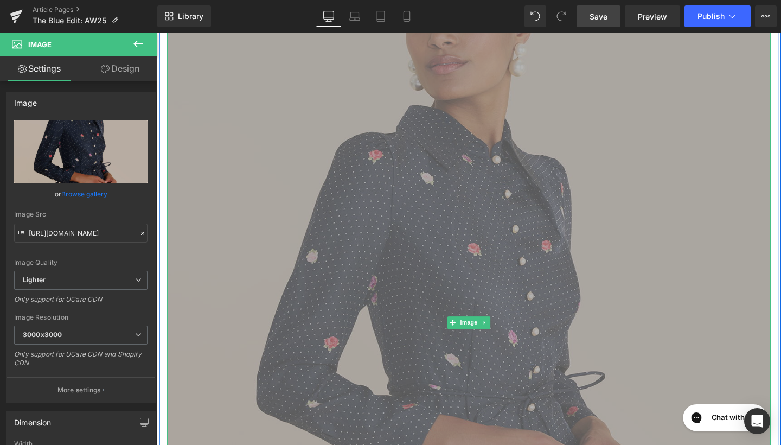
scroll to position [1046, 0]
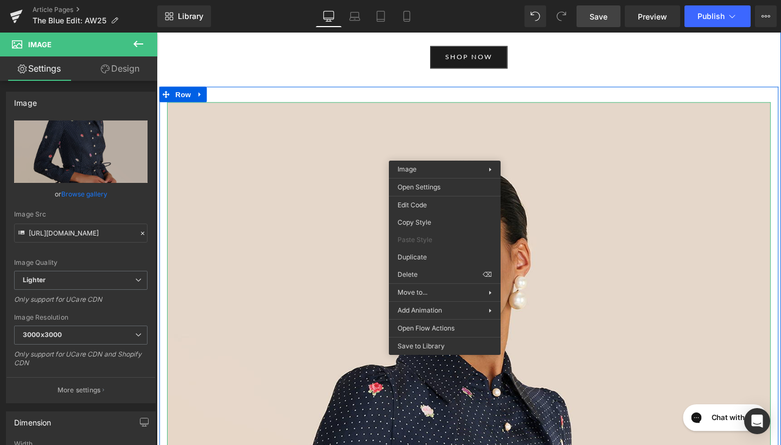
drag, startPoint x: 584, startPoint y: 302, endPoint x: 441, endPoint y: 281, distance: 144.1
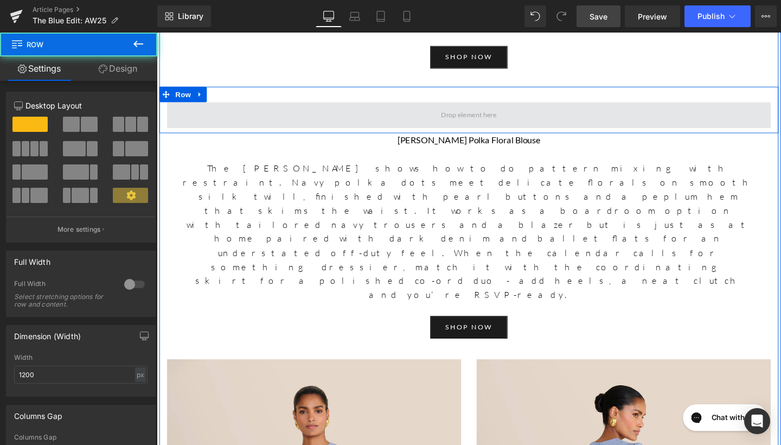
click at [240, 130] on span at bounding box center [485, 119] width 634 height 27
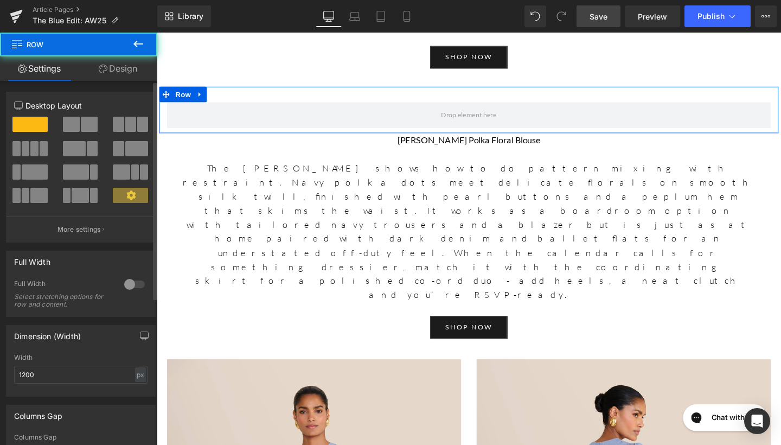
click at [87, 124] on span at bounding box center [89, 124] width 17 height 15
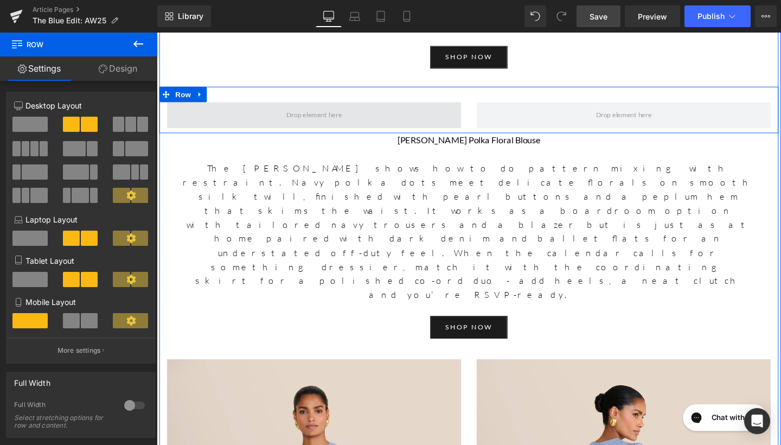
click at [284, 129] on span at bounding box center [322, 119] width 309 height 27
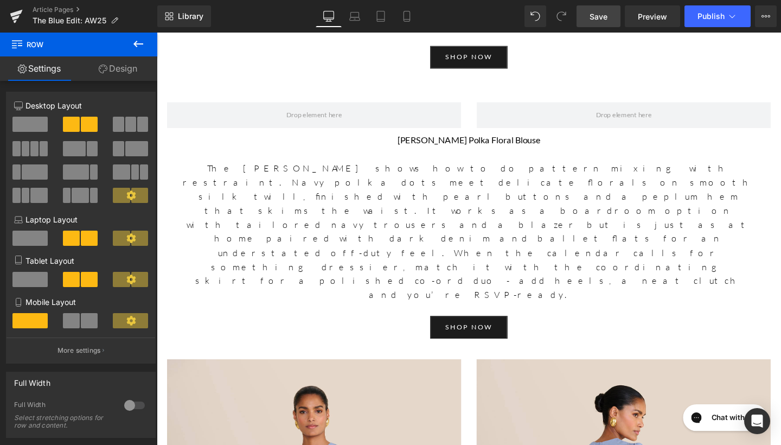
click at [140, 42] on icon at bounding box center [138, 43] width 13 height 13
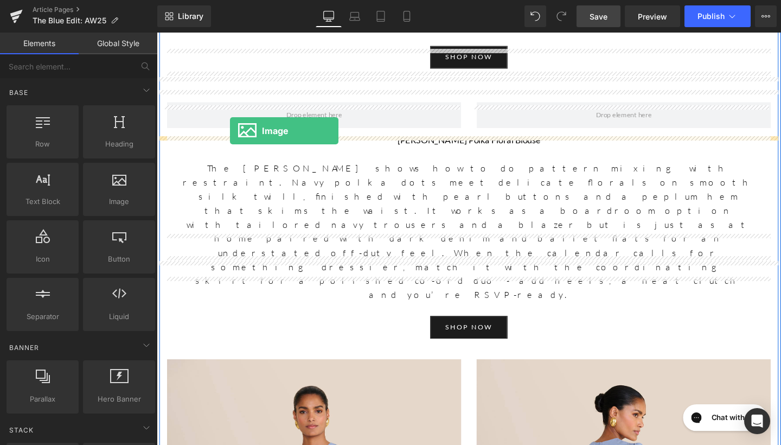
drag, startPoint x: 275, startPoint y: 234, endPoint x: 233, endPoint y: 137, distance: 105.9
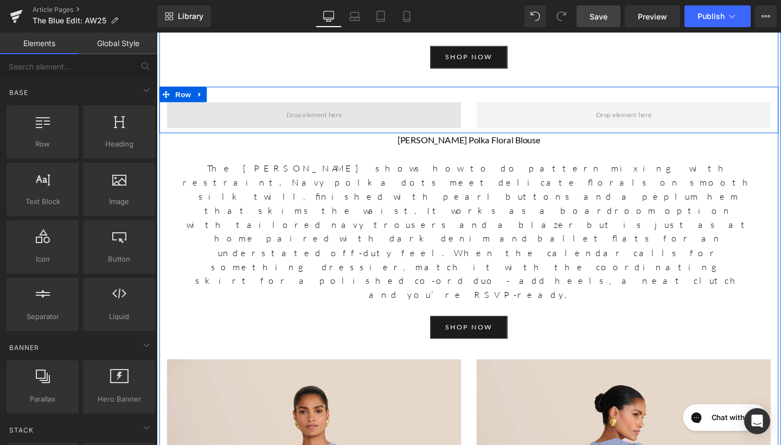
click at [272, 114] on span at bounding box center [322, 119] width 309 height 27
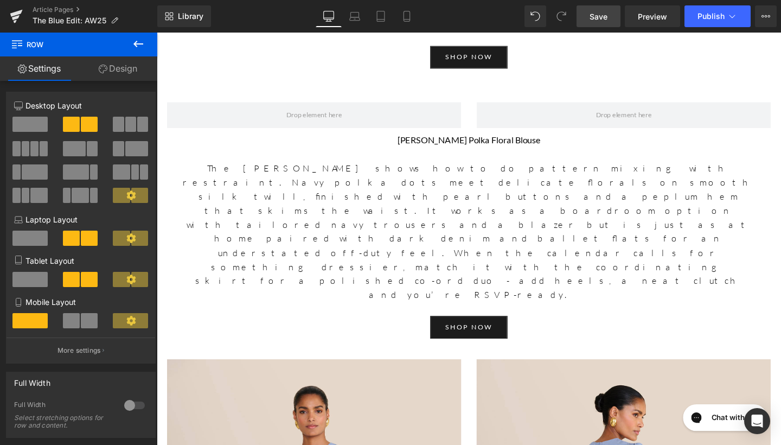
click at [143, 41] on icon at bounding box center [138, 43] width 13 height 13
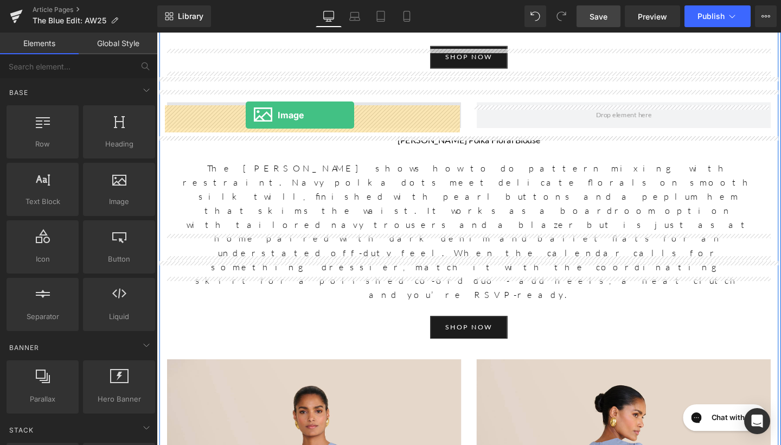
drag, startPoint x: 246, startPoint y: 221, endPoint x: 250, endPoint y: 119, distance: 102.0
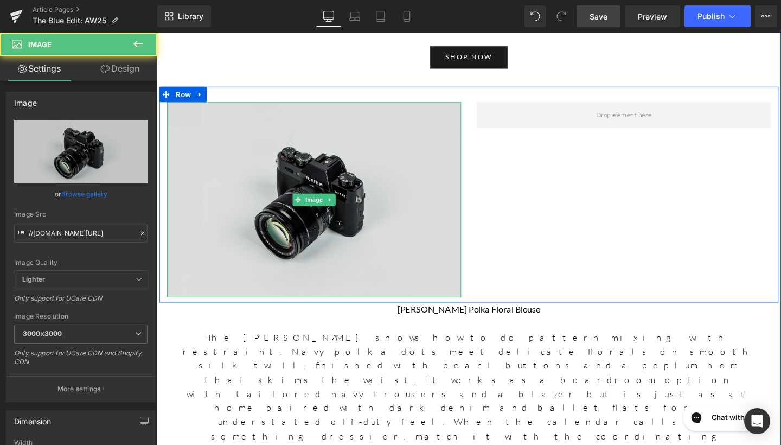
click at [280, 143] on img at bounding box center [322, 208] width 309 height 205
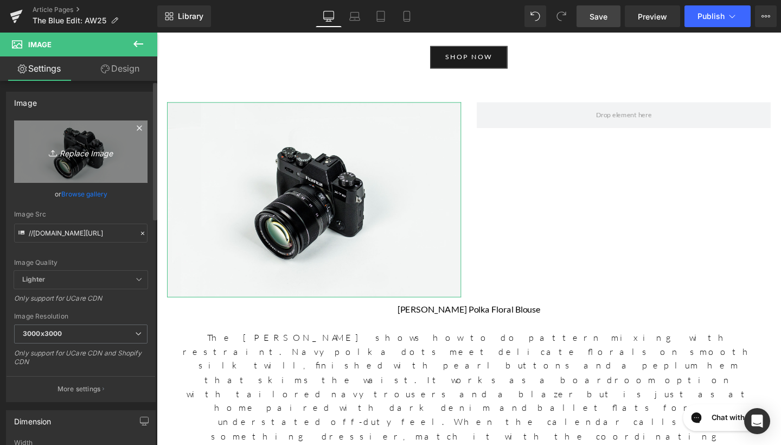
click at [95, 157] on icon "Replace Image" at bounding box center [80, 152] width 87 height 14
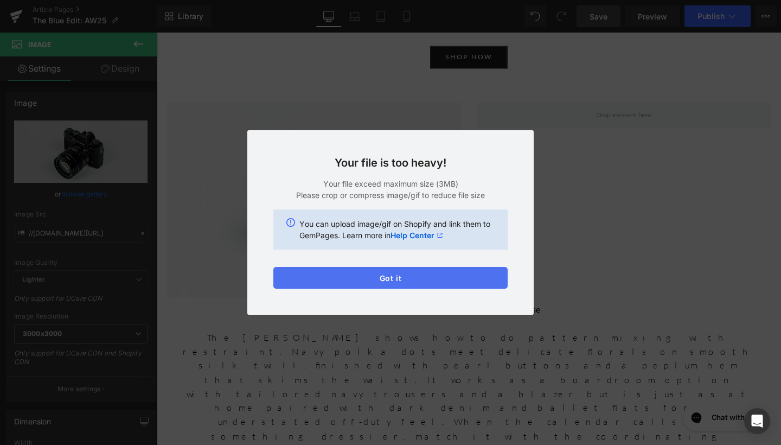
click at [466, 277] on button "Got it" at bounding box center [390, 278] width 234 height 22
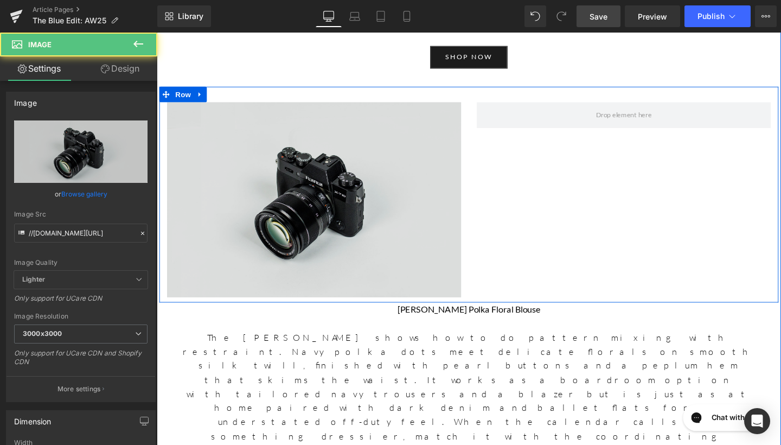
click at [381, 222] on img at bounding box center [322, 208] width 309 height 205
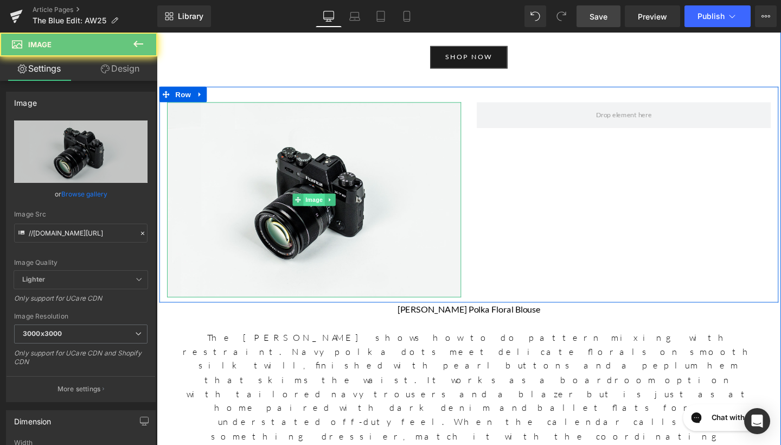
click at [328, 206] on div "Image" at bounding box center [322, 208] width 309 height 205
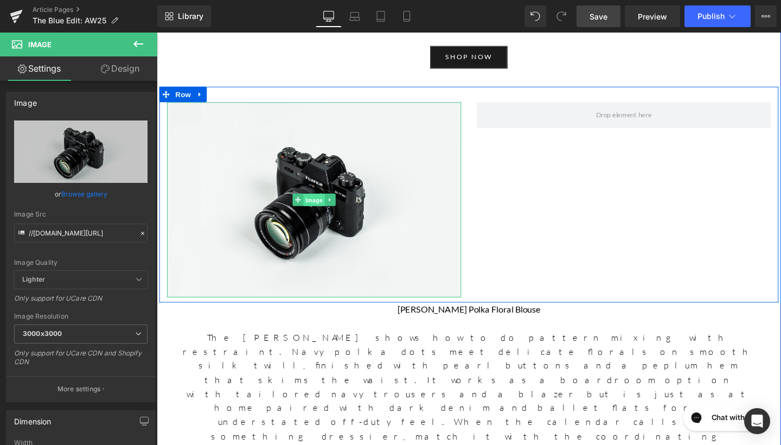
click at [326, 211] on span "Image" at bounding box center [322, 208] width 23 height 13
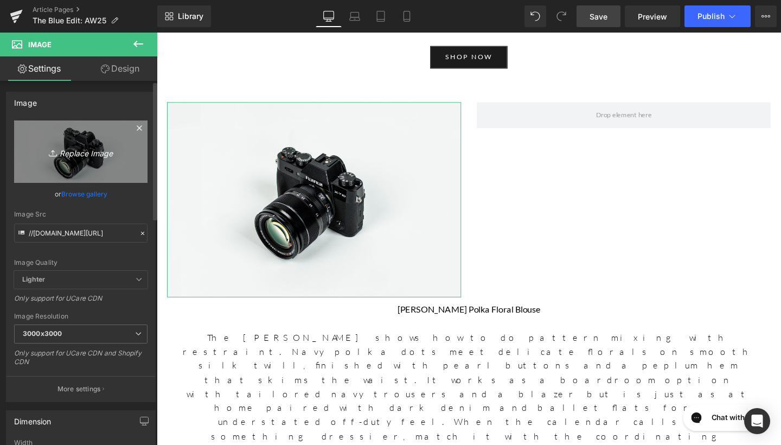
click at [125, 166] on link "Replace Image" at bounding box center [80, 151] width 133 height 62
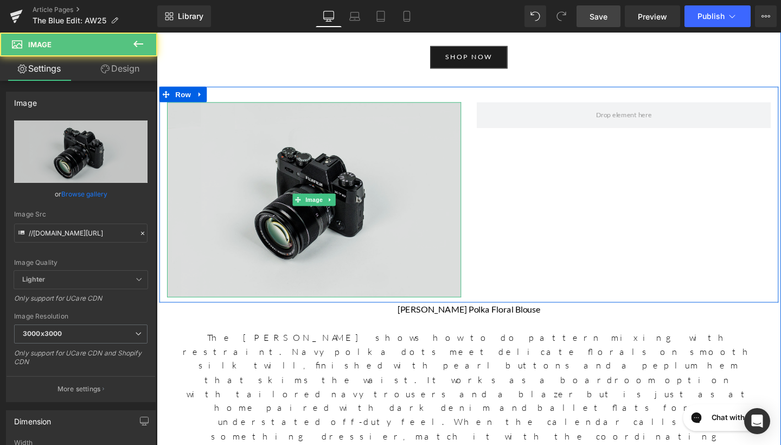
click at [336, 203] on img at bounding box center [322, 208] width 309 height 205
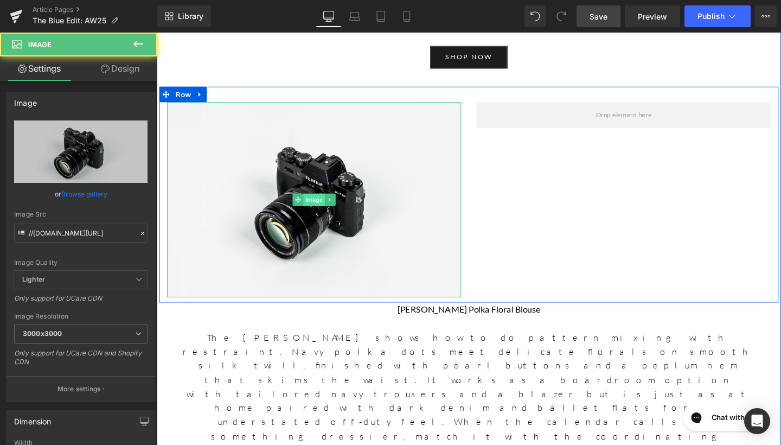
click at [311, 211] on span "Image" at bounding box center [322, 208] width 23 height 13
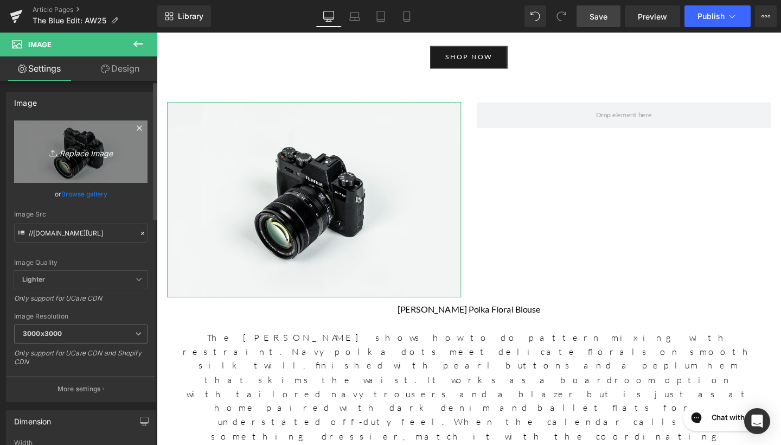
click at [93, 166] on link "Replace Image" at bounding box center [80, 151] width 133 height 62
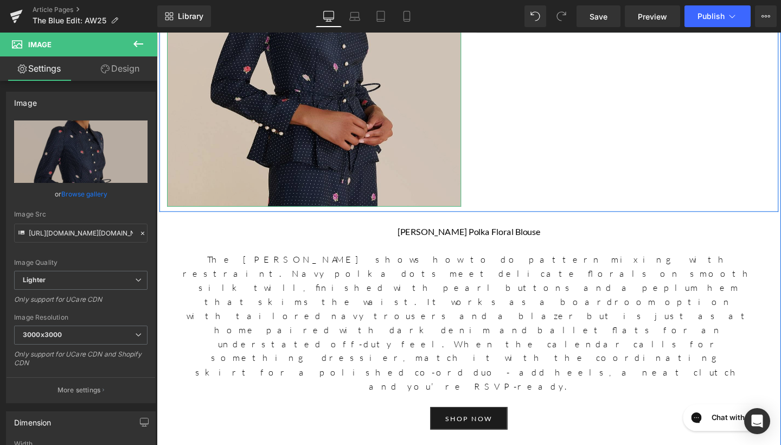
scroll to position [1120, 0]
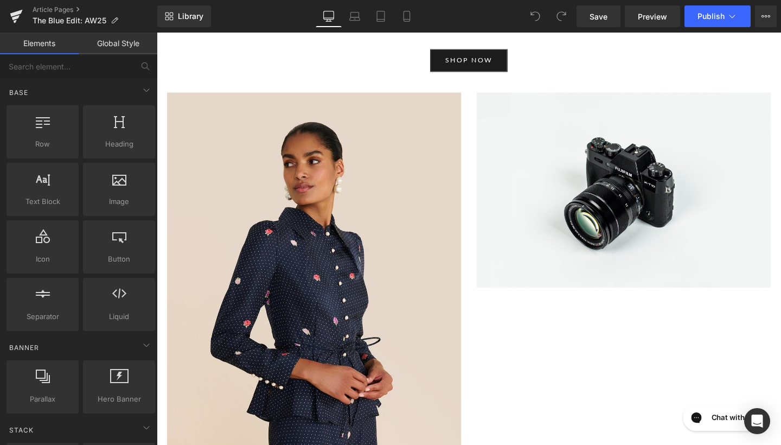
scroll to position [1066, 0]
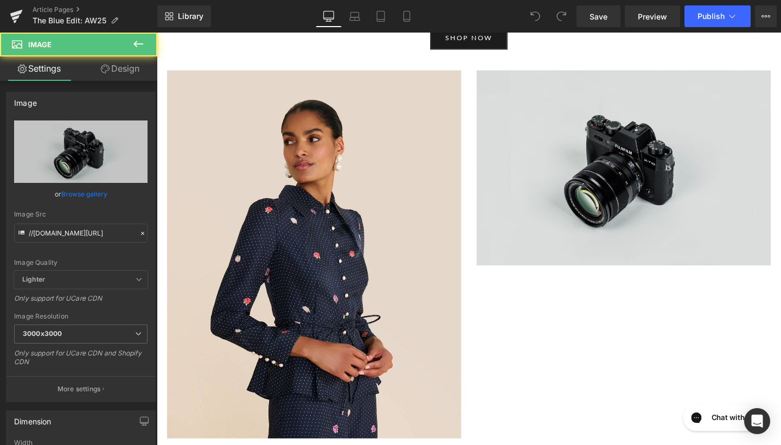
click at [618, 209] on img at bounding box center [647, 174] width 309 height 205
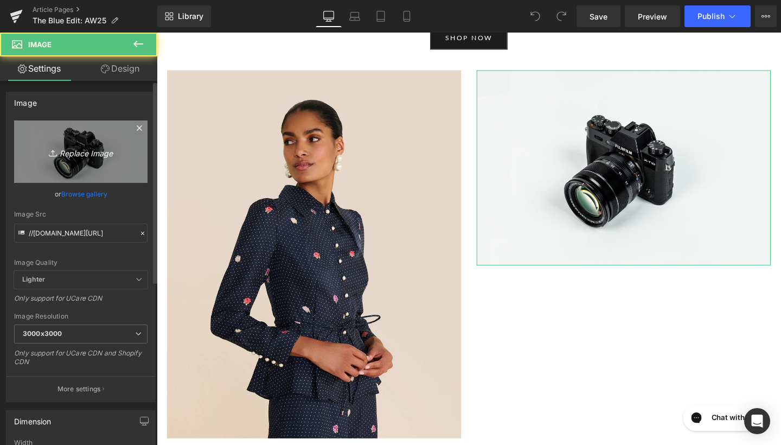
click at [105, 168] on link "Replace Image" at bounding box center [80, 151] width 133 height 62
